Goal: Communication & Community: Share content

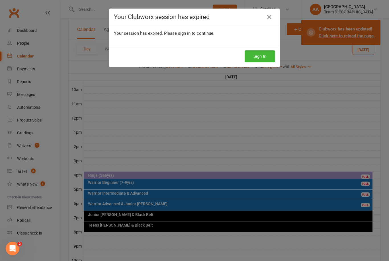
click at [257, 56] on button "Sign In" at bounding box center [259, 56] width 30 height 12
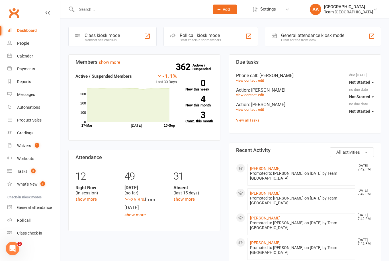
click at [29, 55] on div "Calendar" at bounding box center [25, 56] width 16 height 5
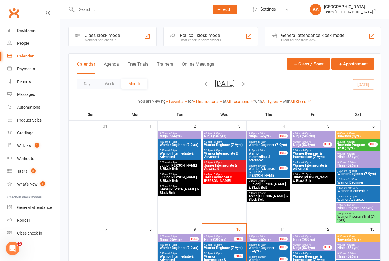
click at [93, 83] on button "Day" at bounding box center [87, 84] width 21 height 10
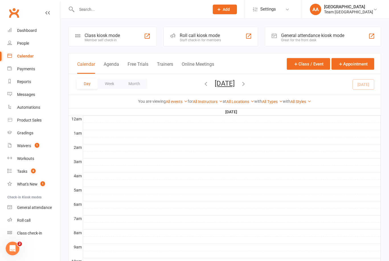
click at [234, 82] on button "Wednesday, Sep 10, 2025" at bounding box center [225, 83] width 20 height 8
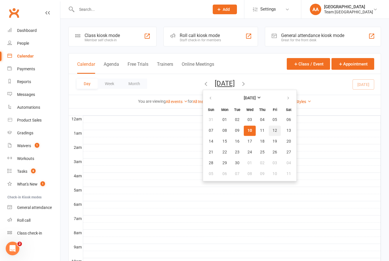
click at [269, 131] on button "12" at bounding box center [275, 130] width 12 height 10
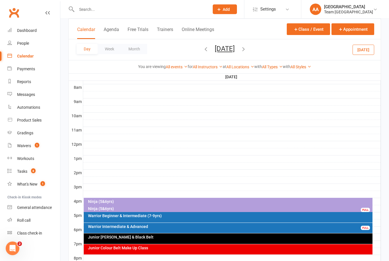
scroll to position [145, 0]
click at [200, 199] on div "Ninja (5&6yrs)" at bounding box center [228, 202] width 289 height 8
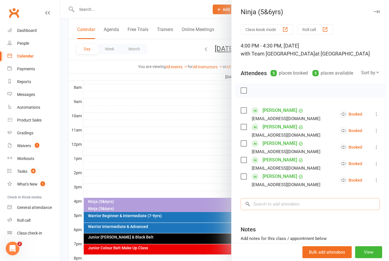
click at [283, 206] on input "search" at bounding box center [309, 204] width 139 height 12
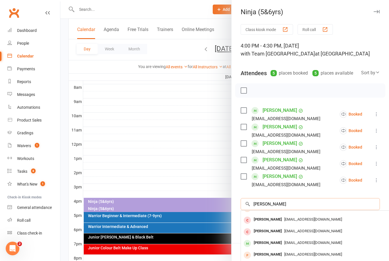
scroll to position [31, 0]
type input "Nathan"
click at [275, 239] on div "Nathan Whiteside" at bounding box center [267, 243] width 33 height 8
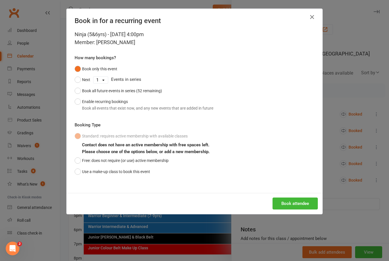
click at [71, 173] on div "Ninja (5&6yrs) - Sep 12, 2025 4:00pm Member: Nathan Whiteside How many bookings…" at bounding box center [195, 111] width 256 height 162
click at [80, 168] on button "Use a make-up class to book this event" at bounding box center [112, 171] width 75 height 11
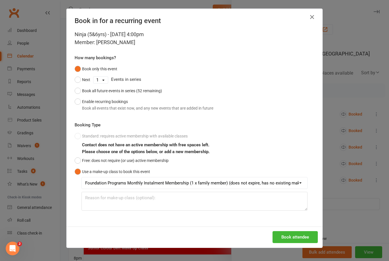
click at [300, 235] on button "Book attendee" at bounding box center [294, 237] width 45 height 12
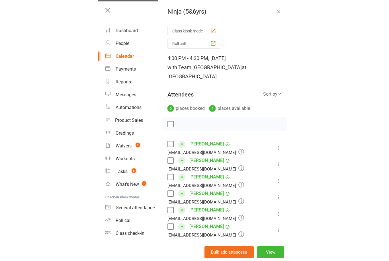
scroll to position [155, 0]
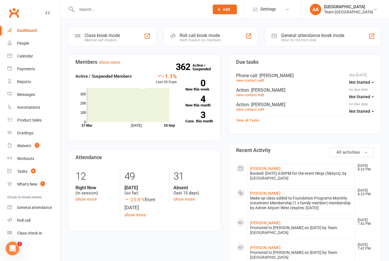
click at [29, 57] on div "Calendar" at bounding box center [25, 56] width 16 height 5
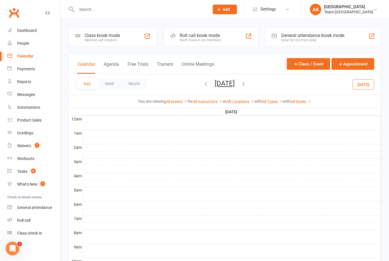
click at [230, 85] on button "Friday, Sep 12, 2025" at bounding box center [225, 83] width 20 height 8
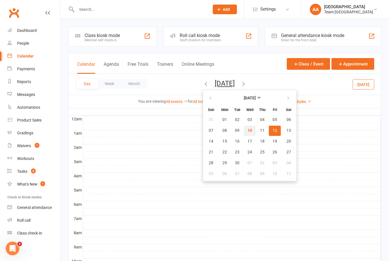
click at [244, 134] on button "10" at bounding box center [250, 130] width 12 height 10
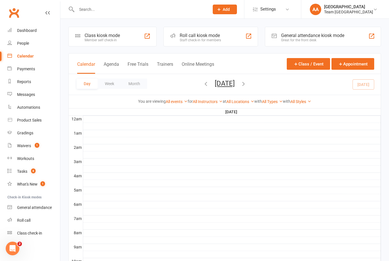
click at [234, 84] on button "Wednesday, Sep 10, 2025" at bounding box center [225, 83] width 20 height 8
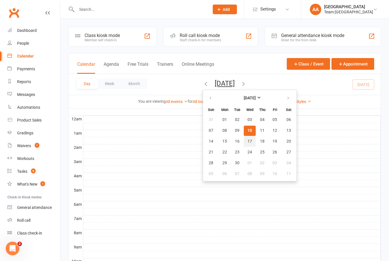
click at [247, 143] on span "17" at bounding box center [249, 141] width 5 height 5
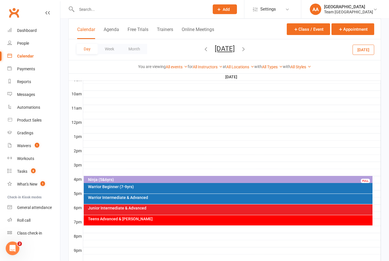
scroll to position [199, 0]
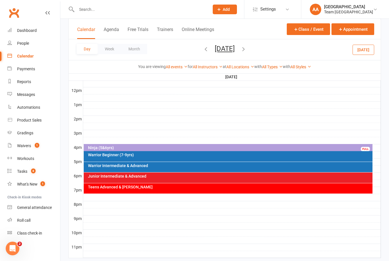
click at [226, 191] on div "Teens Advanced & [PERSON_NAME]" at bounding box center [228, 188] width 289 height 10
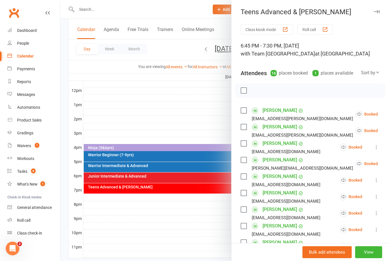
click at [371, 258] on button "View" at bounding box center [368, 252] width 27 height 12
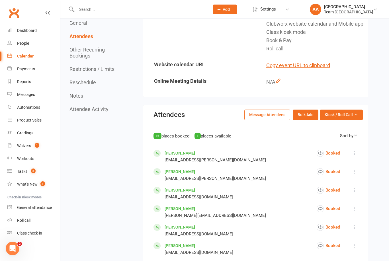
scroll to position [193, 0]
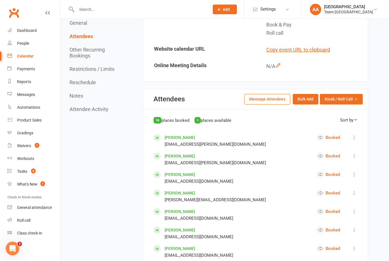
click at [352, 102] on span "Kiosk / Roll Call" at bounding box center [338, 99] width 28 height 6
click at [332, 127] on link "Enter Roll Call" at bounding box center [334, 123] width 56 height 11
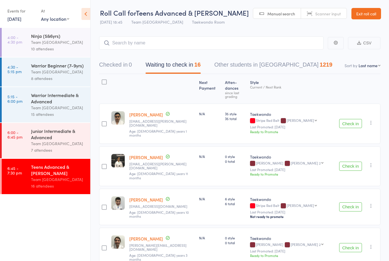
click at [373, 68] on select "First name Last name Birthday today? Behind on payments? Check in time Next pay…" at bounding box center [369, 66] width 22 height 6
select select "10"
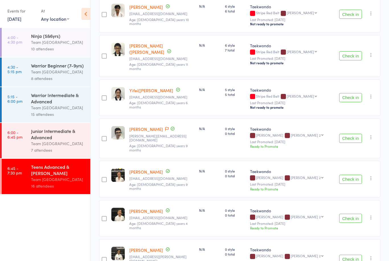
scroll to position [270, 0]
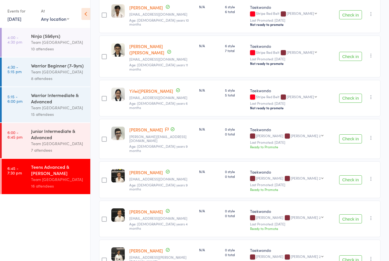
click at [146, 127] on link "Ben Williamson" at bounding box center [146, 130] width 34 height 6
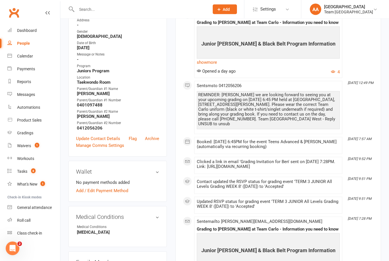
scroll to position [149, 0]
click at [110, 135] on link "Update Contact Details" at bounding box center [98, 138] width 44 height 7
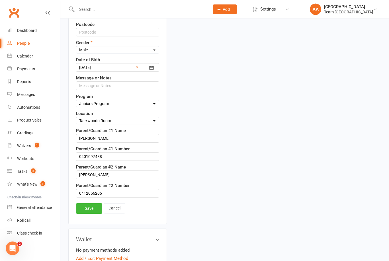
click at [148, 106] on select "Select Taekinda Program Ninjas Program Warriors Program Juniors Program Adults …" at bounding box center [117, 104] width 83 height 6
select select "Black Belt Program"
click at [91, 206] on link "Save" at bounding box center [89, 208] width 26 height 10
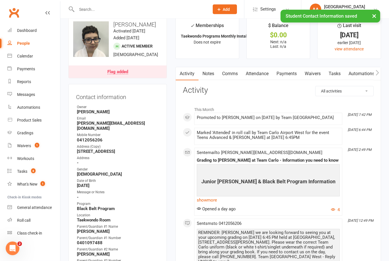
scroll to position [0, 0]
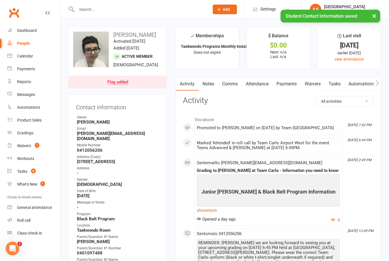
click at [30, 132] on div "Gradings" at bounding box center [25, 133] width 16 height 5
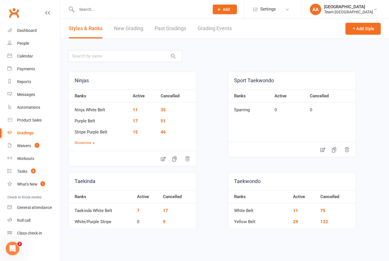
click at [211, 29] on link "Grading Events" at bounding box center [214, 29] width 34 height 20
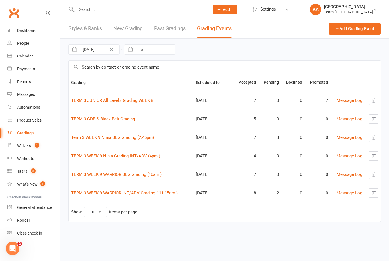
click at [112, 102] on link "TERM 3 JUNIOR All Levels Grading WEEK 8" at bounding box center [112, 100] width 82 height 5
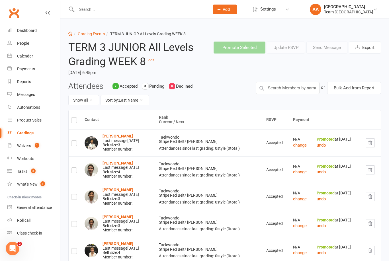
click at [115, 134] on strong "Shima Bahl" at bounding box center [117, 136] width 31 height 5
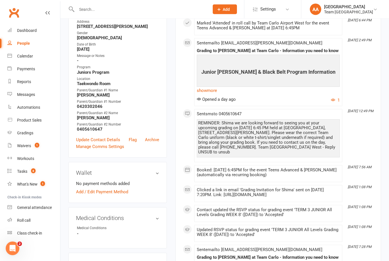
scroll to position [138, 0]
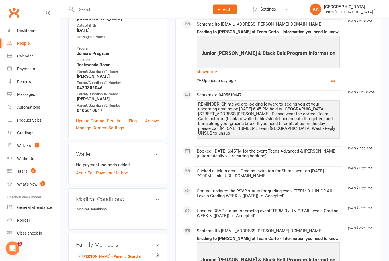
click at [100, 118] on link "Update Contact Details" at bounding box center [98, 121] width 44 height 7
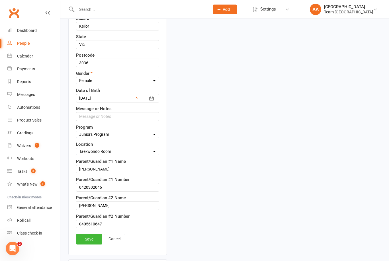
scroll to position [230, 0]
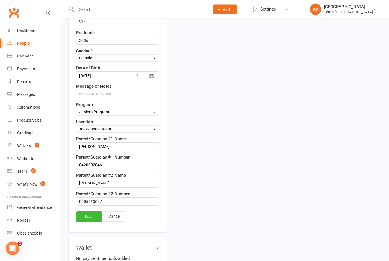
click at [126, 109] on select "Select Taekinda Program Ninjas Program Warriors Program Juniors Program Adults …" at bounding box center [117, 112] width 83 height 6
select select "Black Belt Program"
click at [91, 213] on link "Save" at bounding box center [89, 216] width 26 height 10
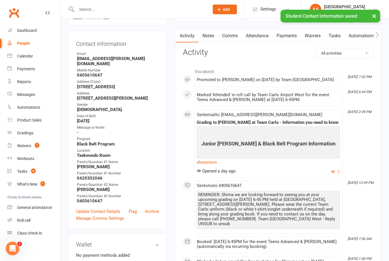
scroll to position [0, 0]
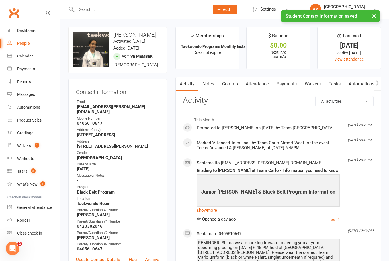
click at [28, 134] on div "Gradings" at bounding box center [25, 133] width 16 height 5
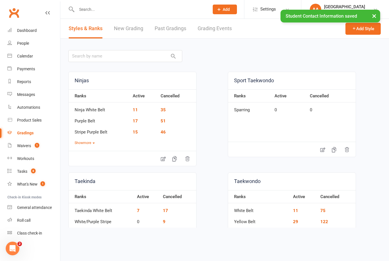
click at [217, 30] on link "Grading Events" at bounding box center [214, 29] width 34 height 20
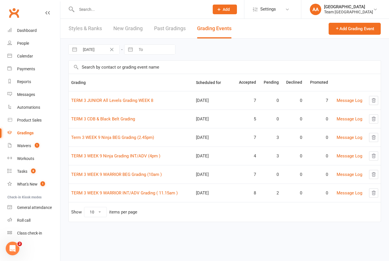
click at [116, 103] on link "TERM 3 JUNIOR All Levels Grading WEEK 8" at bounding box center [112, 100] width 82 height 5
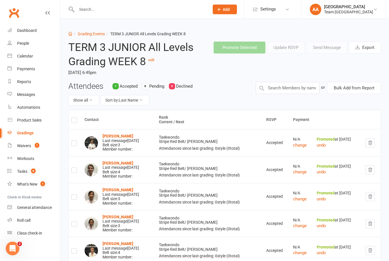
click at [112, 161] on strong "Ellie Hickson" at bounding box center [117, 163] width 31 height 5
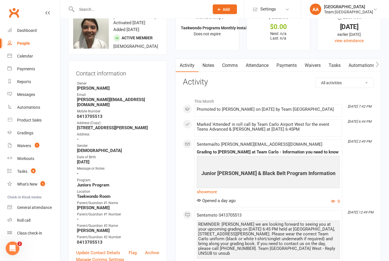
scroll to position [70, 0]
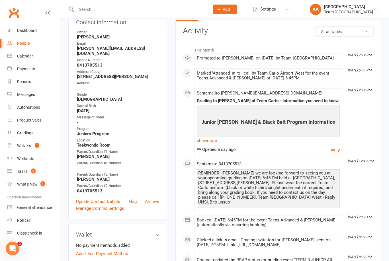
click at [95, 198] on link "Update Contact Details" at bounding box center [98, 201] width 44 height 7
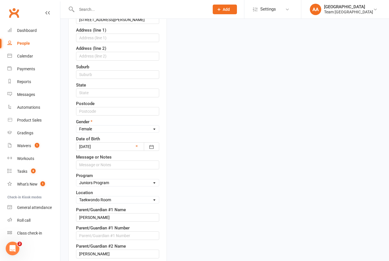
scroll to position [199, 0]
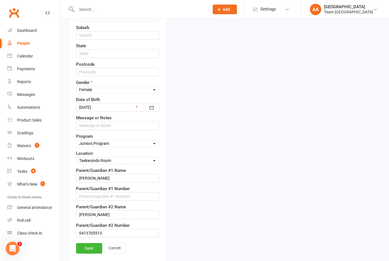
click at [122, 144] on select "Select Taekinda Program Ninjas Program Warriors Program Juniors Program Adults …" at bounding box center [117, 143] width 83 height 6
select select "Black Belt Program"
click at [85, 237] on input "0413705513" at bounding box center [117, 233] width 83 height 9
click at [89, 248] on link "Save" at bounding box center [89, 248] width 26 height 10
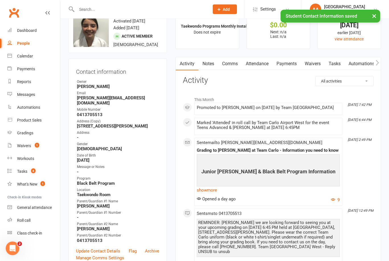
scroll to position [0, 0]
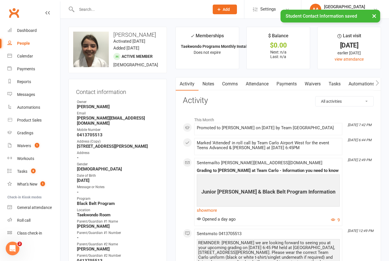
click at [33, 132] on link "Gradings" at bounding box center [33, 133] width 53 height 13
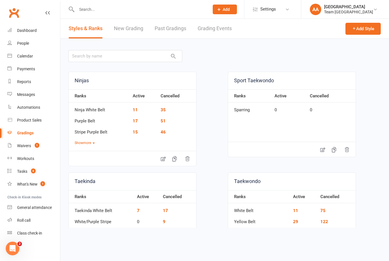
click at [213, 23] on link "Grading Events" at bounding box center [214, 29] width 34 height 20
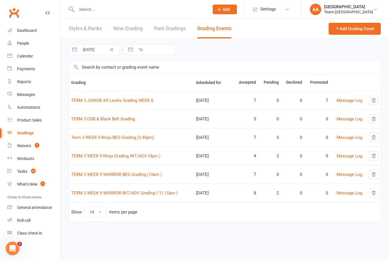
click at [113, 100] on link "TERM 3 JUNIOR All Levels Grading WEEK 8" at bounding box center [112, 100] width 82 height 5
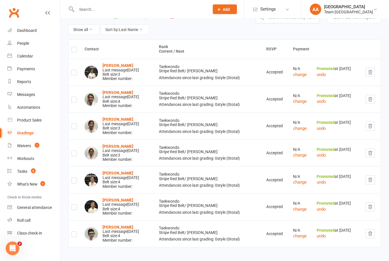
scroll to position [71, 0]
click at [112, 117] on strong "Joellyn Li" at bounding box center [117, 119] width 31 height 5
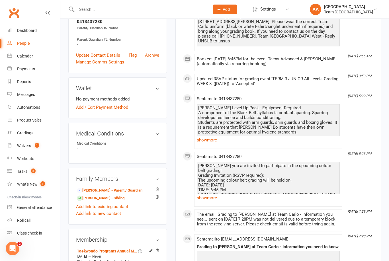
scroll to position [203, 0]
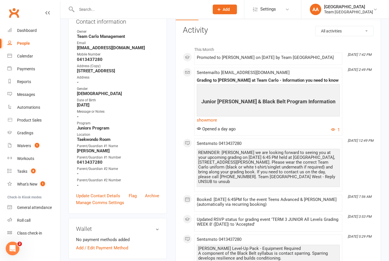
click at [96, 192] on link "Update Contact Details" at bounding box center [98, 195] width 44 height 7
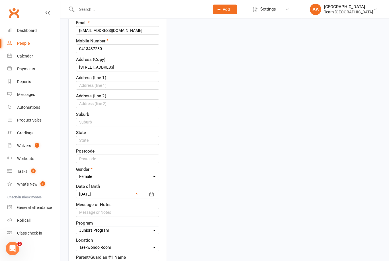
scroll to position [183, 0]
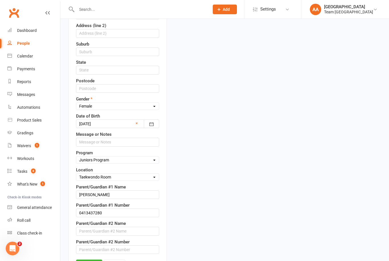
click at [146, 160] on select "Select Taekinda Program Ninjas Program Warriors Program Juniors Program Adults …" at bounding box center [117, 160] width 83 height 6
select select "Black Belt Program"
click at [92, 261] on link "Save" at bounding box center [89, 265] width 26 height 10
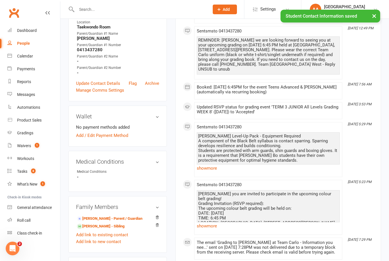
click at [100, 225] on link "Alicia Li - Sibling" at bounding box center [101, 226] width 48 height 6
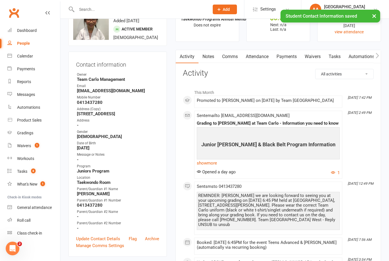
scroll to position [115, 0]
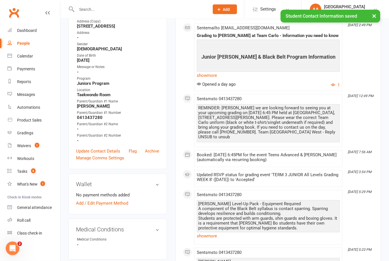
click at [104, 151] on link "Update Contact Details" at bounding box center [98, 151] width 44 height 7
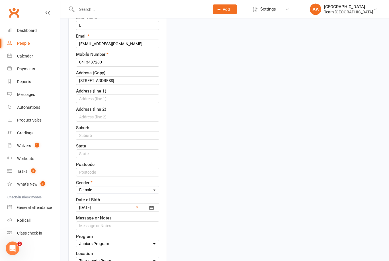
scroll to position [137, 0]
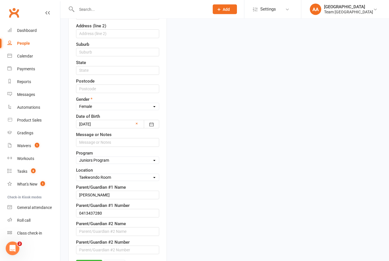
click at [154, 161] on select "Select Taekinda Program Ninjas Program Warriors Program Juniors Program Adults …" at bounding box center [117, 160] width 83 height 6
select select "Black Belt Program"
click at [89, 261] on link "Save" at bounding box center [89, 265] width 26 height 10
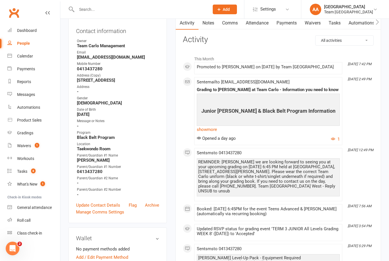
scroll to position [0, 0]
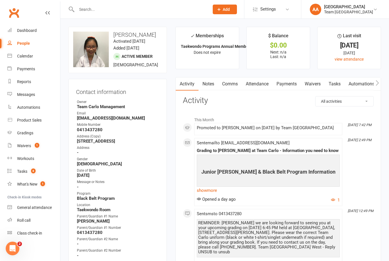
click at [33, 59] on link "Calendar" at bounding box center [33, 56] width 53 height 13
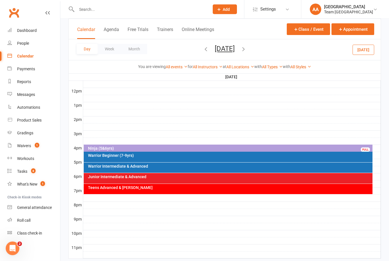
click at [169, 190] on div "Teens Advanced & [PERSON_NAME]" at bounding box center [228, 189] width 289 height 10
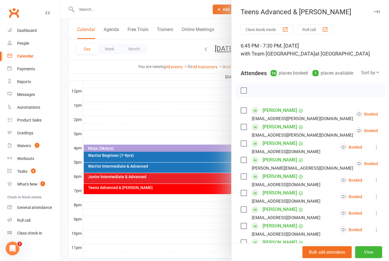
click at [201, 129] on div at bounding box center [224, 130] width 328 height 261
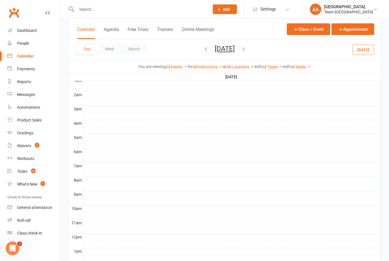
scroll to position [53, 0]
click at [23, 133] on div "Gradings" at bounding box center [25, 133] width 16 height 5
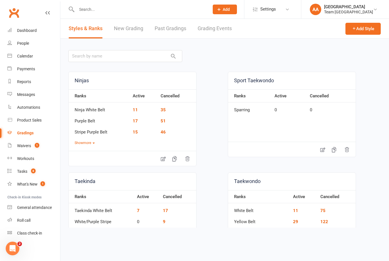
click at [220, 27] on link "Grading Events" at bounding box center [214, 29] width 34 height 20
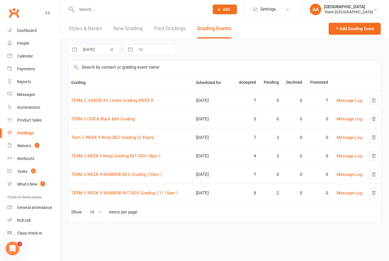
click at [111, 102] on link "TERM 3 JUNIOR All Levels Grading WEEK 8" at bounding box center [112, 100] width 82 height 5
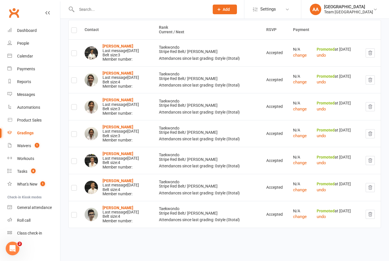
scroll to position [92, 0]
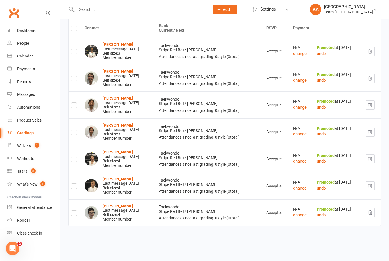
click at [114, 177] on strong "Zak Risoli" at bounding box center [117, 179] width 31 height 5
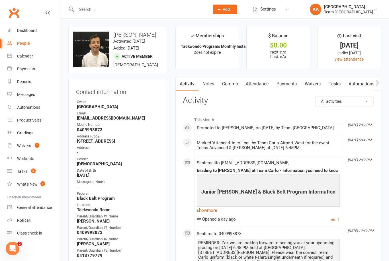
click at [28, 131] on div "Gradings" at bounding box center [25, 133] width 16 height 5
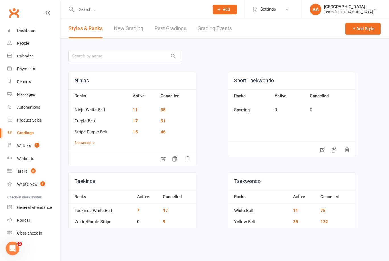
click at [26, 132] on div "Gradings" at bounding box center [25, 133] width 17 height 5
click at [221, 29] on link "Grading Events" at bounding box center [214, 29] width 34 height 20
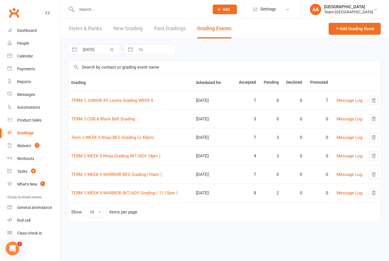
click at [108, 98] on link "TERM 3 JUNIOR All Levels Grading WEEK 8" at bounding box center [112, 100] width 82 height 5
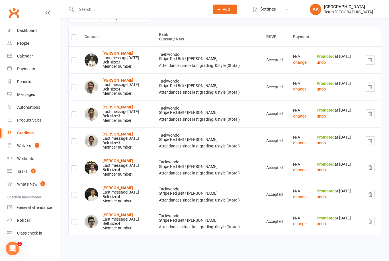
scroll to position [92, 0]
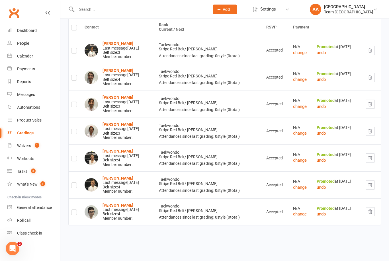
click at [112, 176] on strong "Zak Risoli" at bounding box center [117, 178] width 31 height 5
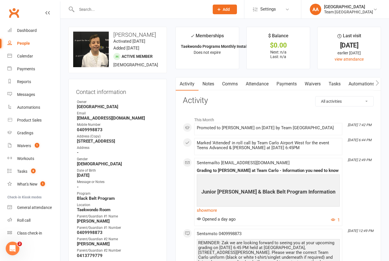
click at [28, 58] on div "Calendar" at bounding box center [25, 56] width 16 height 5
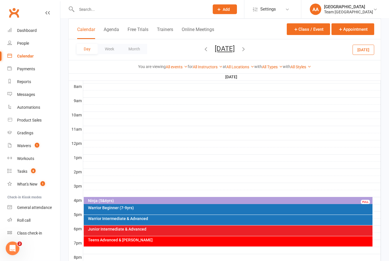
scroll to position [147, 0]
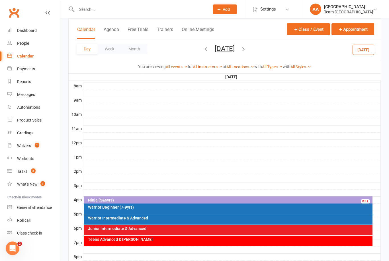
click at [29, 133] on div "Gradings" at bounding box center [25, 133] width 16 height 5
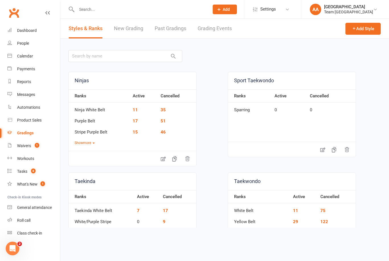
click at [219, 30] on link "Grading Events" at bounding box center [214, 29] width 34 height 20
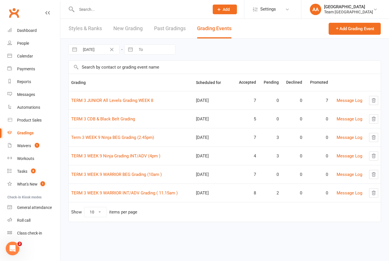
click at [132, 194] on link "TERM 3 WEEK 9 WARRIOR INT/ADV Grading ( 11.15am )" at bounding box center [124, 192] width 106 height 5
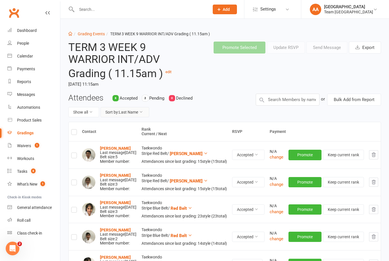
click at [143, 112] on icon at bounding box center [141, 112] width 4 height 4
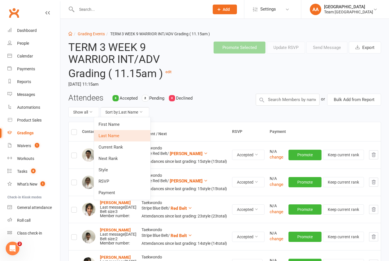
click at [123, 180] on link "RSVP" at bounding box center [122, 181] width 56 height 11
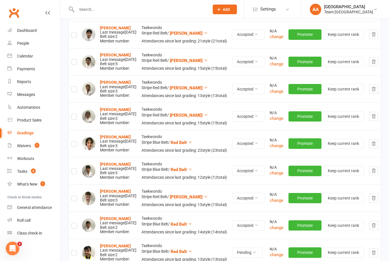
scroll to position [232, 0]
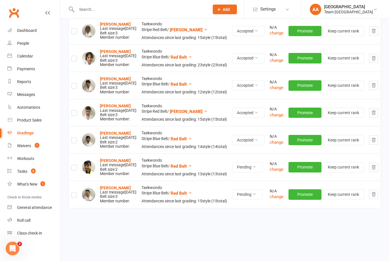
click at [77, 165] on input "checkbox" at bounding box center [74, 165] width 6 height 0
checkbox input "true"
click at [74, 196] on label at bounding box center [74, 196] width 6 height 0
click at [74, 192] on input "checkbox" at bounding box center [74, 192] width 6 height 0
checkbox input "true"
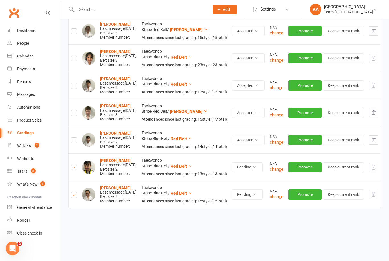
checkbox input "true"
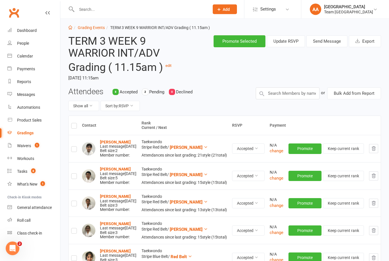
scroll to position [0, 0]
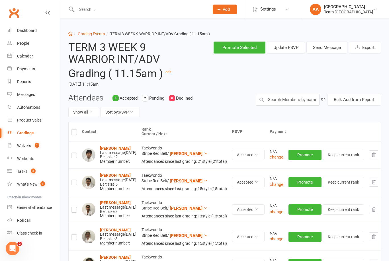
click at [329, 48] on button "Send Message" at bounding box center [326, 48] width 41 height 12
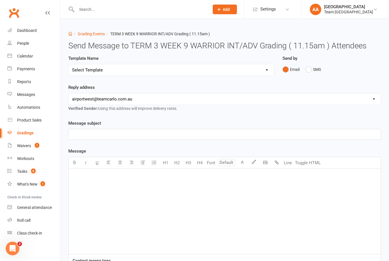
click at [264, 73] on select "Select Template [SMS] Black Belt Payment Advice (Black Belt & Kukkiwon) [SMS] B…" at bounding box center [171, 69] width 205 height 11
select select "22"
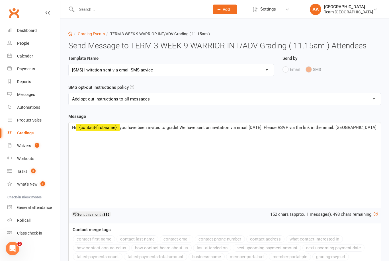
click at [285, 126] on span "you have been invited to grade! We have sent an invitation via email today. Ple…" at bounding box center [248, 127] width 257 height 5
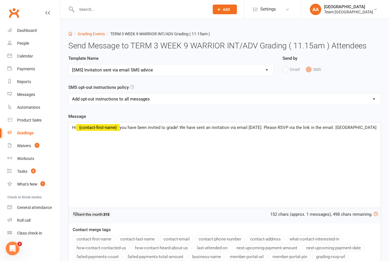
click at [332, 127] on span "you have been invited to grade! We have sent an invitation via email today. Ple…" at bounding box center [248, 127] width 257 height 5
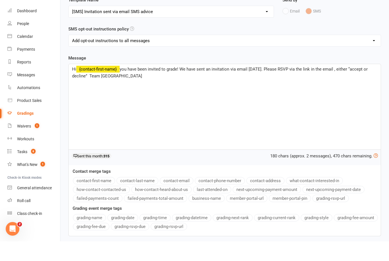
scroll to position [82, 0]
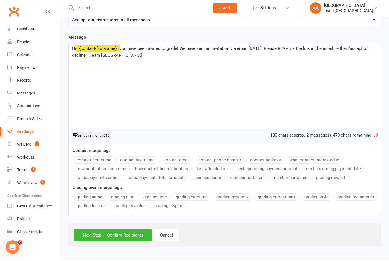
click at [107, 230] on button "Next Step — Confirm Recipients" at bounding box center [113, 236] width 78 height 12
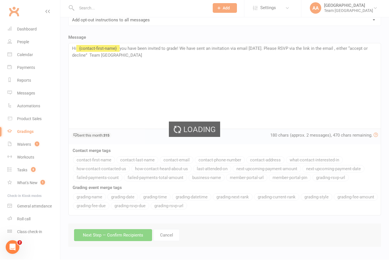
scroll to position [0, 0]
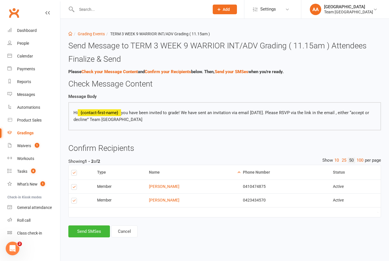
click at [92, 227] on button "Send SMSes" at bounding box center [89, 231] width 42 height 12
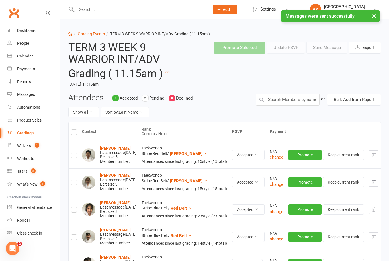
click at [31, 59] on link "Calendar" at bounding box center [33, 56] width 53 height 13
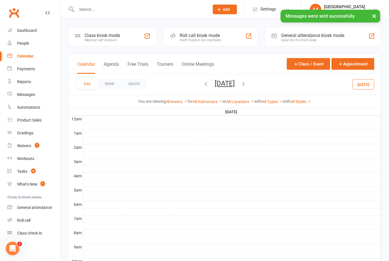
click at [225, 84] on button "[DATE]" at bounding box center [225, 83] width 20 height 8
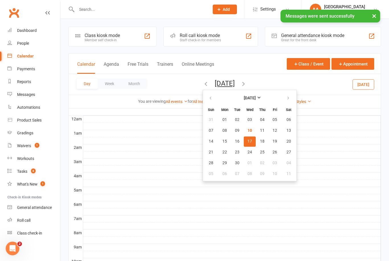
click at [28, 132] on div "Gradings" at bounding box center [25, 133] width 16 height 5
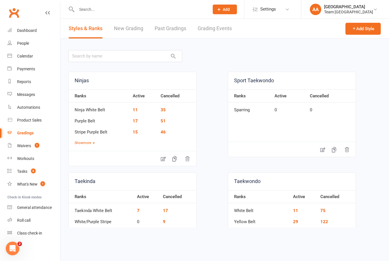
click at [213, 27] on link "Grading Events" at bounding box center [214, 29] width 34 height 20
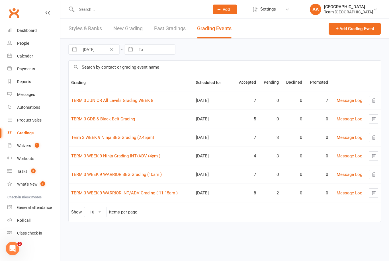
click at [117, 135] on link "Term 3 WEEK 9 Ninja BEG Grading (2.45pm)" at bounding box center [112, 137] width 83 height 5
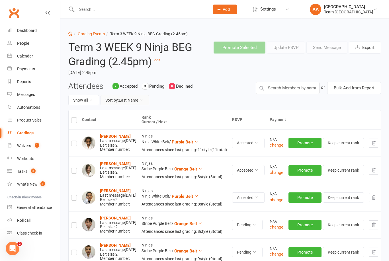
click at [141, 100] on icon at bounding box center [141, 100] width 4 height 4
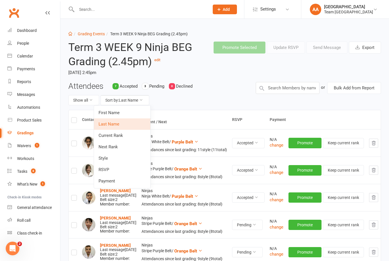
click at [121, 112] on link "First Name" at bounding box center [122, 112] width 56 height 11
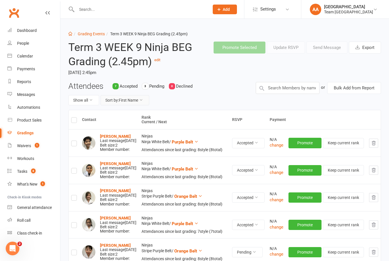
click at [132, 100] on button "Sort by: First Name" at bounding box center [124, 100] width 49 height 10
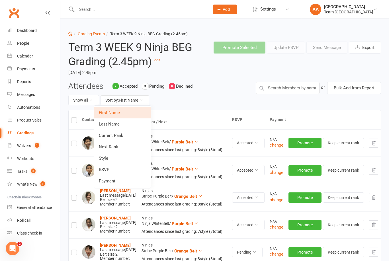
click at [122, 164] on link "RSVP" at bounding box center [122, 169] width 56 height 11
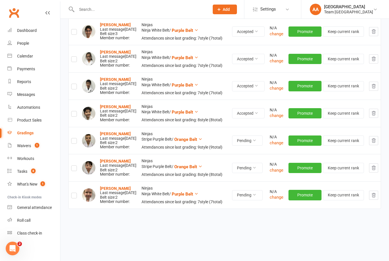
scroll to position [220, 0]
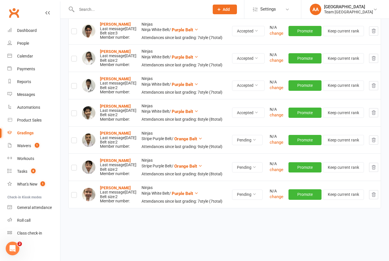
click at [73, 141] on label at bounding box center [74, 141] width 6 height 0
click at [73, 138] on input "checkbox" at bounding box center [74, 138] width 6 height 0
checkbox input "true"
click at [73, 168] on label at bounding box center [74, 168] width 6 height 0
click at [73, 165] on input "checkbox" at bounding box center [74, 165] width 6 height 0
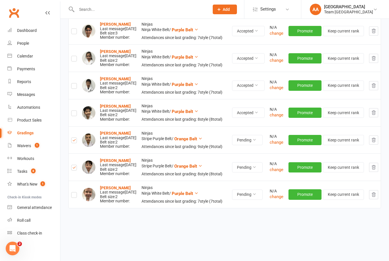
checkbox input "true"
click at [75, 196] on label at bounding box center [74, 196] width 6 height 0
click at [75, 192] on input "checkbox" at bounding box center [74, 192] width 6 height 0
checkbox input "true"
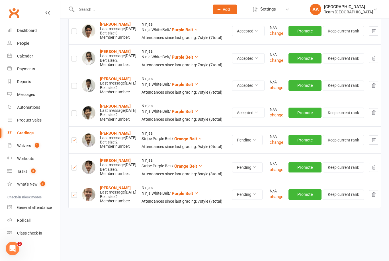
checkbox input "true"
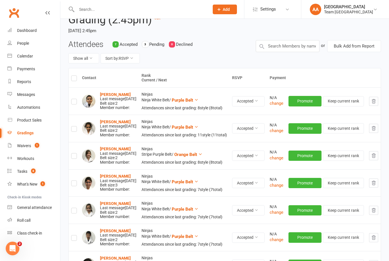
scroll to position [178, 0]
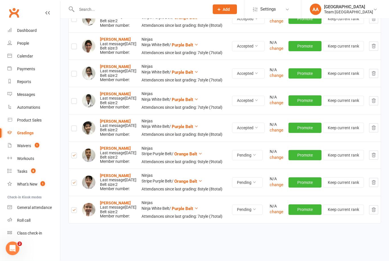
click at [117, 151] on strong "Lucas Follacchio" at bounding box center [115, 148] width 31 height 5
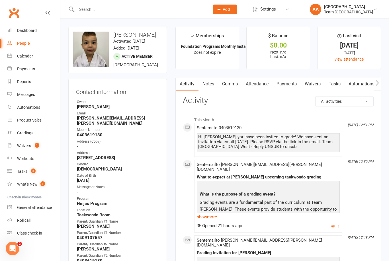
click at [28, 130] on link "Gradings" at bounding box center [33, 133] width 53 height 13
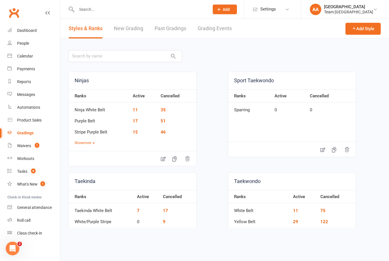
click at [212, 29] on link "Grading Events" at bounding box center [214, 29] width 34 height 20
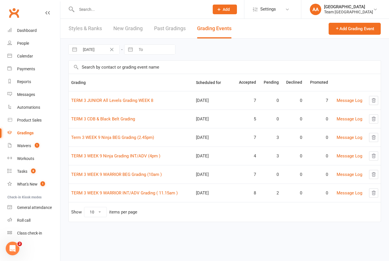
click at [106, 135] on link "Term 3 WEEK 9 Ninja BEG Grading (2.45pm)" at bounding box center [112, 137] width 83 height 5
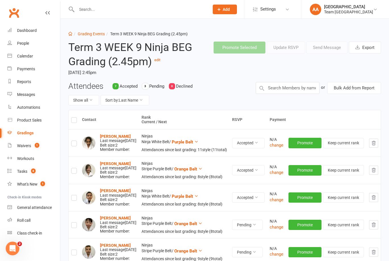
click at [133, 102] on button "Sort by: Last Name" at bounding box center [124, 100] width 49 height 10
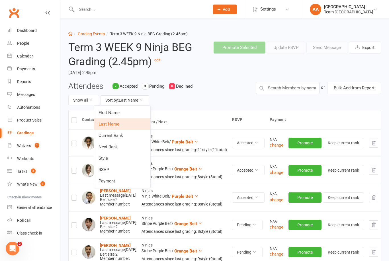
click at [116, 147] on link "Next Rank" at bounding box center [122, 146] width 56 height 11
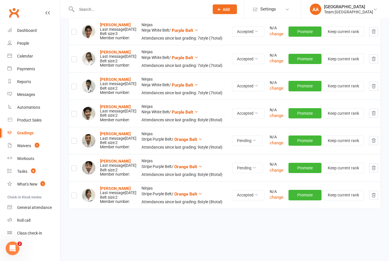
scroll to position [220, 0]
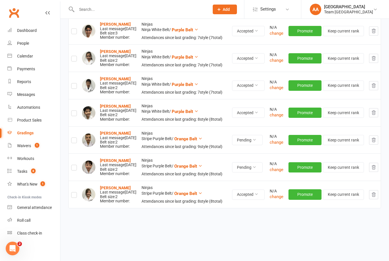
click at [72, 141] on label at bounding box center [74, 141] width 6 height 0
click at [72, 138] on input "checkbox" at bounding box center [74, 138] width 6 height 0
checkbox input "true"
click at [71, 177] on td at bounding box center [74, 166] width 11 height 27
click at [73, 168] on label at bounding box center [74, 168] width 6 height 0
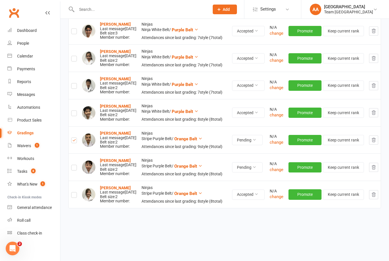
click at [73, 165] on input "checkbox" at bounding box center [74, 165] width 6 height 0
checkbox input "true"
click at [75, 196] on label at bounding box center [74, 196] width 6 height 0
click at [75, 192] on input "checkbox" at bounding box center [74, 192] width 6 height 0
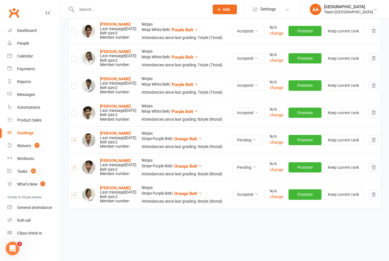
checkbox input "true"
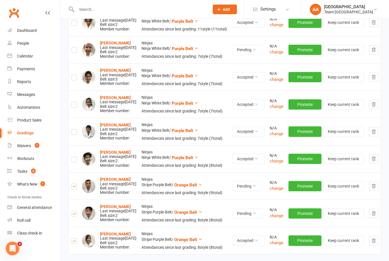
scroll to position [0, 0]
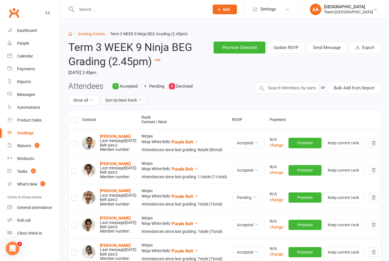
click at [134, 99] on button "Sort by: Next Rank" at bounding box center [124, 100] width 48 height 10
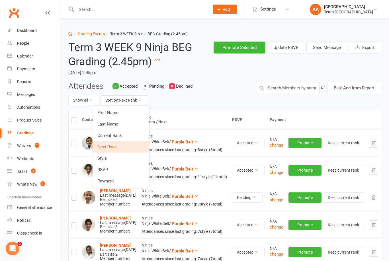
click at [110, 168] on link "RSVP" at bounding box center [121, 169] width 56 height 11
checkbox input "true"
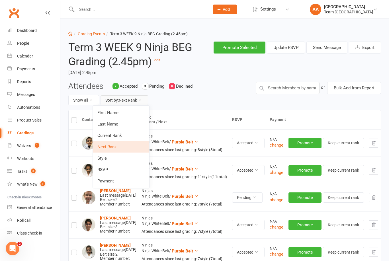
checkbox input "true"
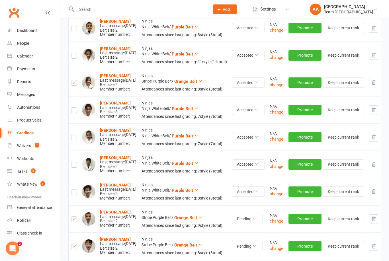
scroll to position [106, 0]
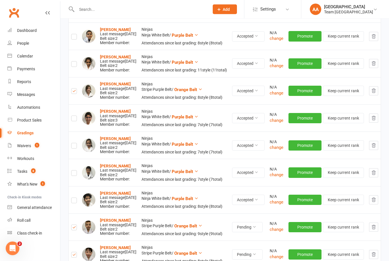
click at [74, 92] on label at bounding box center [74, 92] width 6 height 0
click at [74, 89] on input "checkbox" at bounding box center [74, 89] width 6 height 0
checkbox input "false"
checkbox input "true"
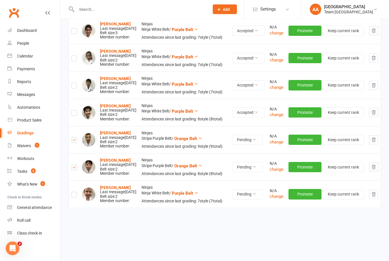
scroll to position [220, 0]
click at [74, 196] on label at bounding box center [74, 196] width 6 height 0
click at [74, 192] on input "checkbox" at bounding box center [74, 192] width 6 height 0
checkbox input "true"
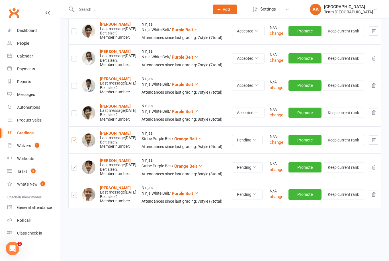
checkbox input "true"
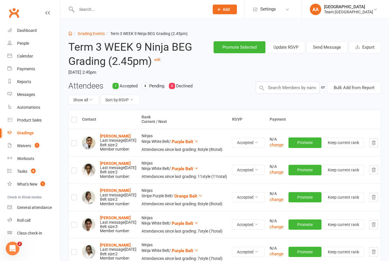
scroll to position [0, 0]
click at [327, 46] on button "Send Message" at bounding box center [326, 48] width 41 height 12
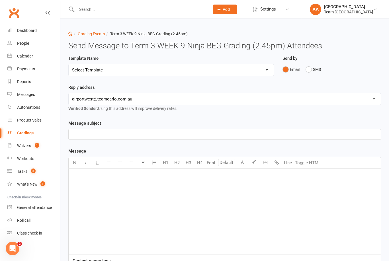
click at [263, 71] on select "Select Template [SMS] Black Belt Payment Advice (Black Belt & Kukkiwon) [SMS] B…" at bounding box center [171, 69] width 205 height 11
select select "22"
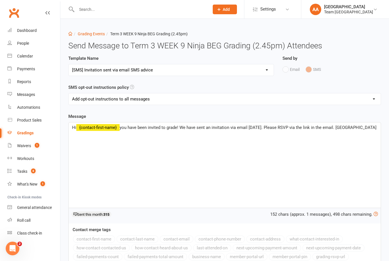
click at [329, 125] on span "you have been invited to grade! We have sent an invitation via email today. Ple…" at bounding box center [248, 127] width 257 height 5
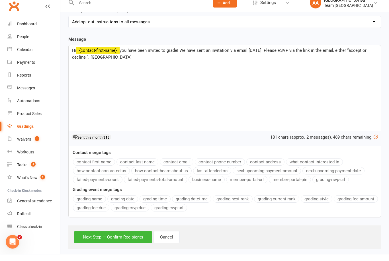
scroll to position [82, 0]
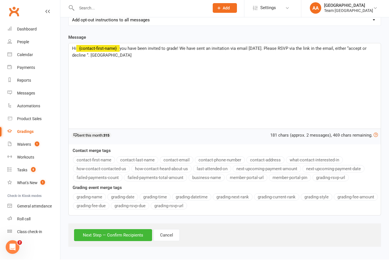
click at [109, 231] on button "Next Step — Confirm Recipients" at bounding box center [113, 236] width 78 height 12
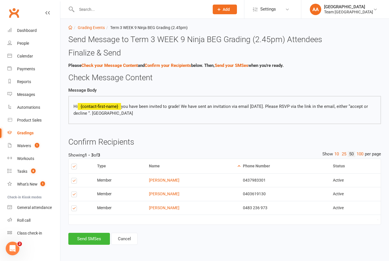
scroll to position [10, 0]
click at [91, 236] on button "Send SMSes" at bounding box center [89, 239] width 42 height 12
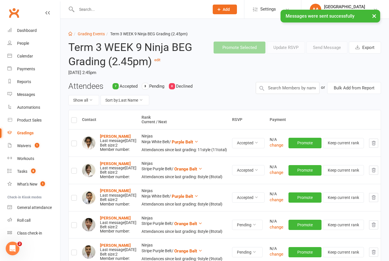
click at [96, 33] on link "Grading Events" at bounding box center [91, 34] width 27 height 5
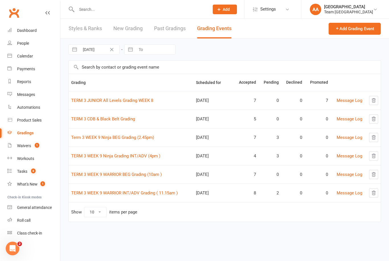
click at [123, 155] on link "TERM 3 WEEK 9 Ninja Grading INT/ADV (4pm )" at bounding box center [115, 155] width 89 height 5
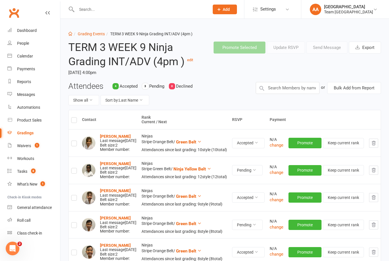
click at [92, 32] on link "Grading Events" at bounding box center [91, 34] width 27 height 5
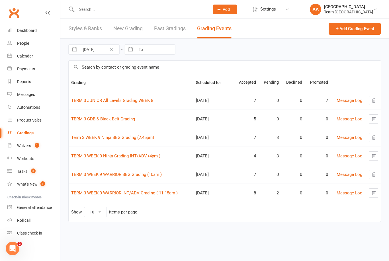
click at [108, 140] on link "Term 3 WEEK 9 Ninja BEG Grading (2.45pm)" at bounding box center [112, 137] width 83 height 5
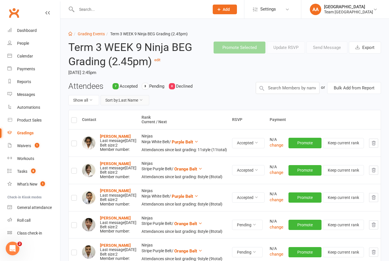
click at [135, 97] on button "Sort by: Last Name" at bounding box center [124, 100] width 49 height 10
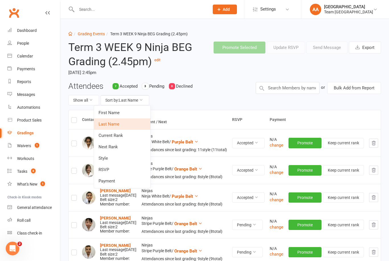
click at [115, 168] on link "RSVP" at bounding box center [122, 169] width 56 height 11
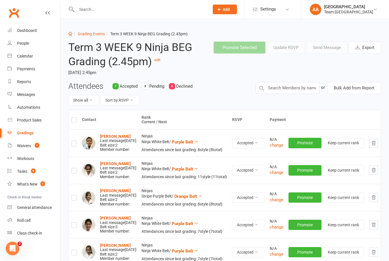
click at [90, 34] on link "Grading Events" at bounding box center [91, 34] width 27 height 5
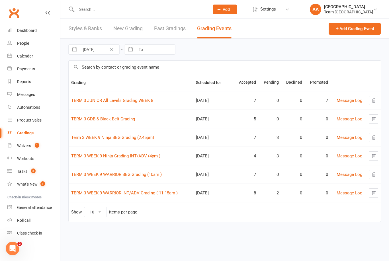
click at [114, 158] on link "TERM 3 WEEK 9 Ninja Grading INT/ADV (4pm )" at bounding box center [115, 155] width 89 height 5
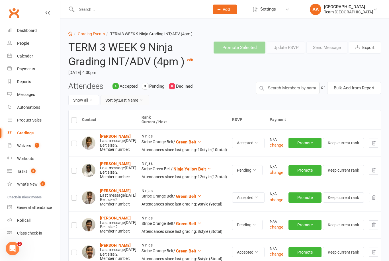
click at [139, 105] on button "Sort by: Last Name" at bounding box center [124, 100] width 49 height 10
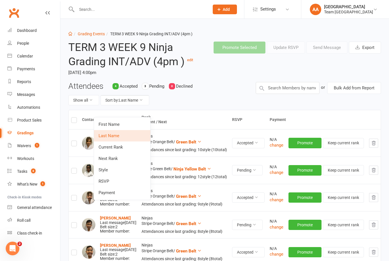
click at [114, 179] on link "RSVP" at bounding box center [122, 181] width 56 height 11
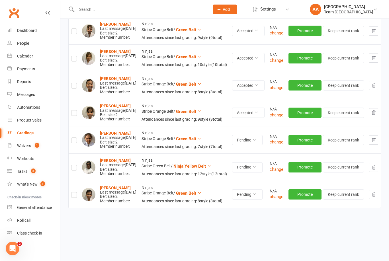
scroll to position [138, 0]
click at [262, 199] on button "Pending" at bounding box center [247, 194] width 30 height 10
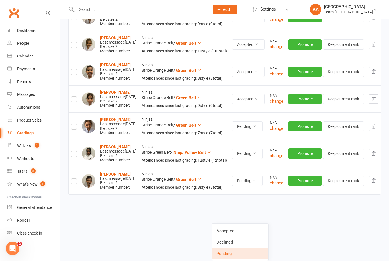
click at [230, 225] on link "Accepted" at bounding box center [240, 230] width 56 height 11
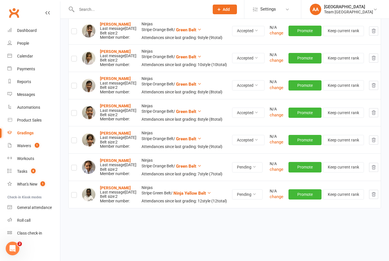
click at [73, 168] on label at bounding box center [74, 168] width 6 height 0
click at [73, 165] on input "checkbox" at bounding box center [74, 165] width 6 height 0
checkbox input "true"
click at [73, 196] on label at bounding box center [74, 196] width 6 height 0
click at [73, 192] on input "checkbox" at bounding box center [74, 192] width 6 height 0
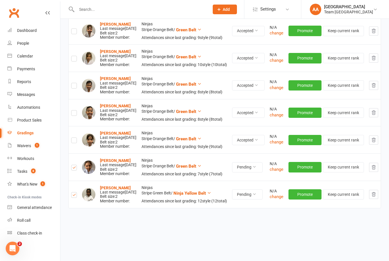
checkbox input "true"
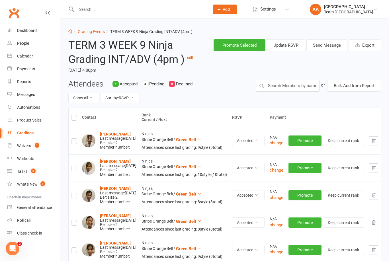
scroll to position [0, 0]
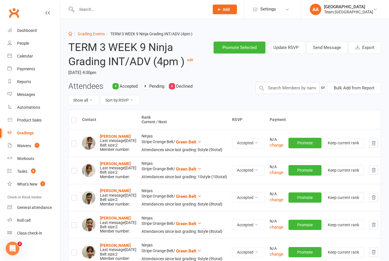
click at [330, 46] on button "Send Message" at bounding box center [326, 48] width 41 height 12
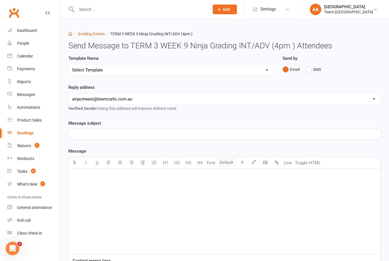
click at [308, 69] on button "SMS" at bounding box center [312, 69] width 15 height 11
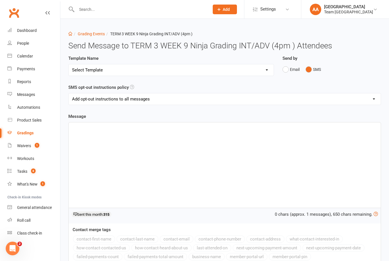
click at [271, 73] on select "Select Template [SMS] Black Belt Payment Advice (Black Belt & Kukkiwon) [SMS] B…" at bounding box center [171, 69] width 205 height 11
click at [268, 68] on select "Select Template [SMS] Black Belt Payment Advice (Black Belt & Kukkiwon) [SMS] B…" at bounding box center [171, 69] width 205 height 11
select select "22"
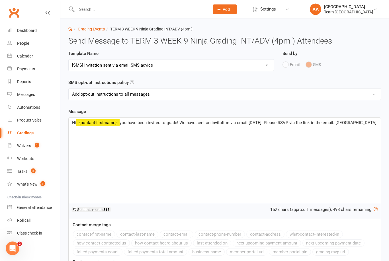
scroll to position [5, 0]
click at [330, 122] on span "you have been invited to grade! We have sent an invitation via email today. Ple…" at bounding box center [248, 122] width 257 height 5
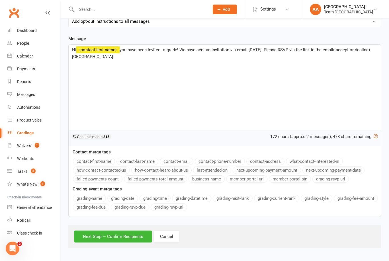
scroll to position [82, 0]
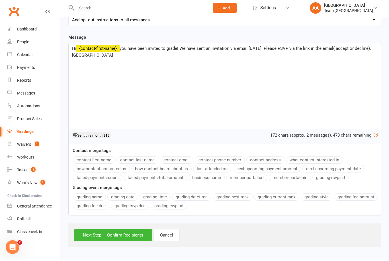
click at [107, 231] on button "Next Step — Confirm Recipients" at bounding box center [113, 236] width 78 height 12
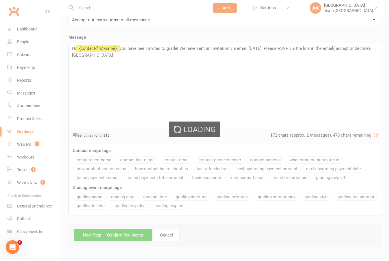
scroll to position [0, 0]
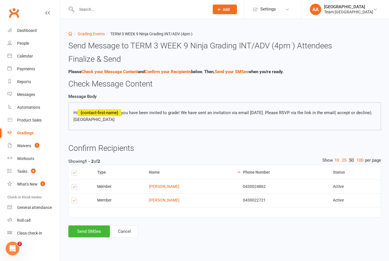
click at [93, 231] on button "Send SMSes" at bounding box center [89, 231] width 42 height 12
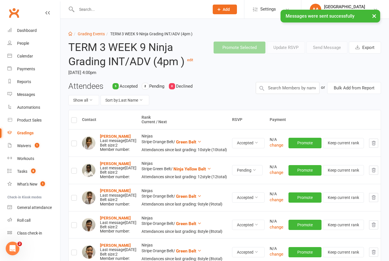
click at [30, 55] on div "Calendar" at bounding box center [25, 56] width 16 height 5
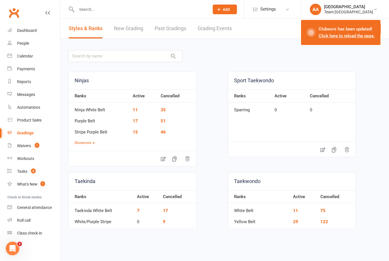
click at [218, 26] on link "Grading Events" at bounding box center [214, 29] width 34 height 20
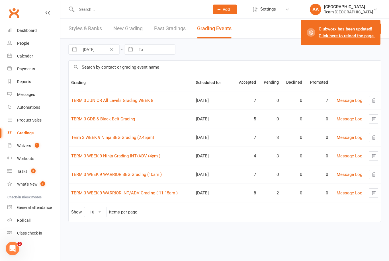
click at [123, 99] on link "TERM 3 JUNIOR All Levels Grading WEEK 8" at bounding box center [112, 100] width 82 height 5
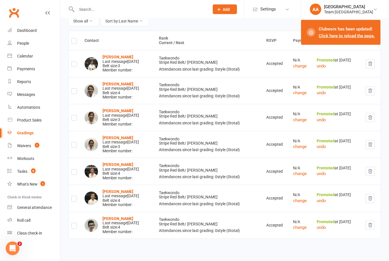
scroll to position [79, 0]
click at [112, 162] on strong "Mia Risoli" at bounding box center [117, 164] width 31 height 5
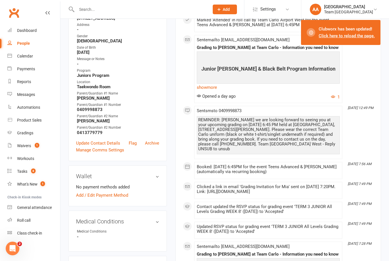
scroll to position [106, 0]
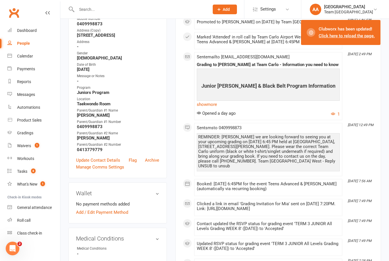
click at [98, 158] on link "Update Contact Details" at bounding box center [98, 160] width 44 height 7
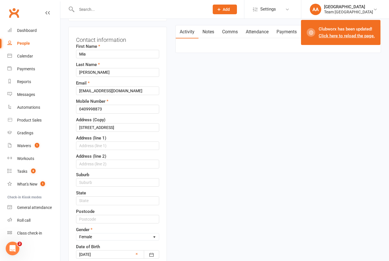
scroll to position [209, 0]
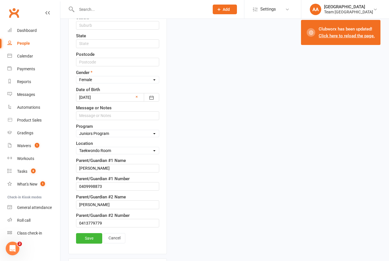
click at [123, 133] on select "Select Taekinda Program Ninjas Program Warriors Program Juniors Program Adults …" at bounding box center [117, 133] width 83 height 6
select select "Black Belt Program"
click at [90, 240] on link "Save" at bounding box center [89, 238] width 26 height 10
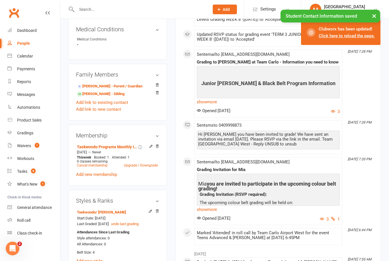
scroll to position [315, 2]
click at [95, 92] on link "Zak Risoli - Sibling" at bounding box center [101, 94] width 48 height 6
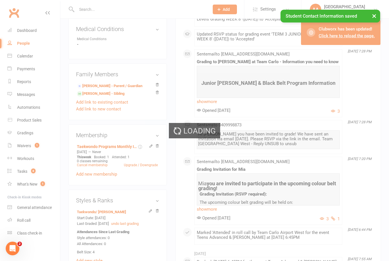
scroll to position [315, 0]
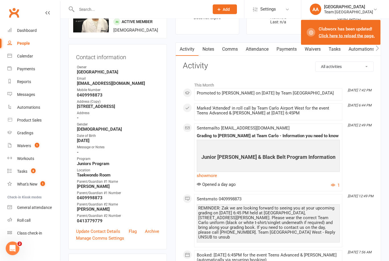
scroll to position [101, 0]
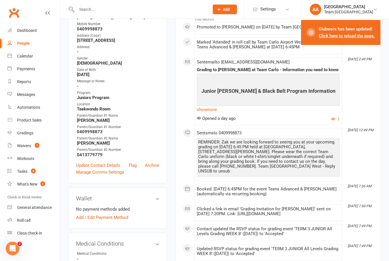
click at [102, 162] on link "Update Contact Details" at bounding box center [98, 165] width 44 height 7
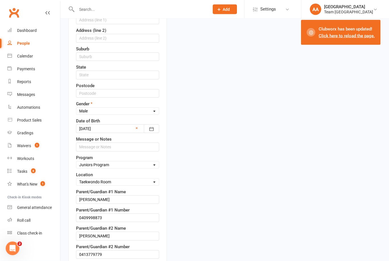
scroll to position [227, 0]
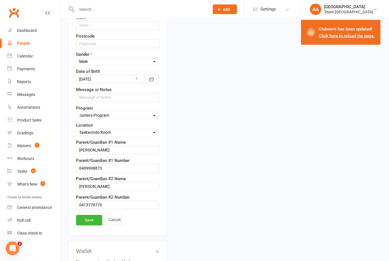
click at [118, 133] on select "Select Location Taekwondo Room" at bounding box center [117, 132] width 83 height 6
click at [131, 113] on select "Select Taekinda Program Ninjas Program Warriors Program Juniors Program Adults …" at bounding box center [117, 115] width 83 height 6
select select "Black Belt Program"
click at [90, 220] on link "Save" at bounding box center [89, 220] width 26 height 10
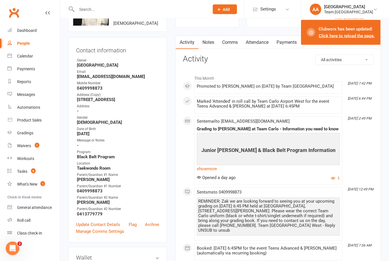
scroll to position [0, 0]
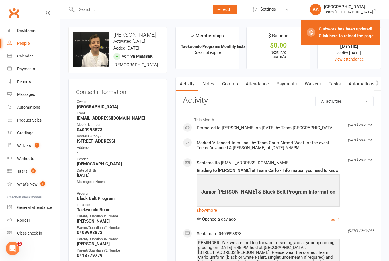
click at [25, 55] on div "Calendar" at bounding box center [25, 56] width 16 height 5
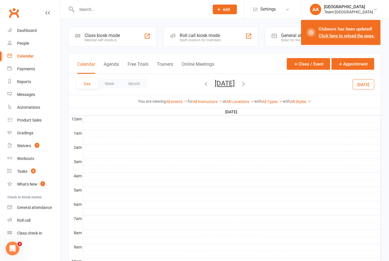
click at [230, 84] on button "[DATE]" at bounding box center [225, 83] width 20 height 8
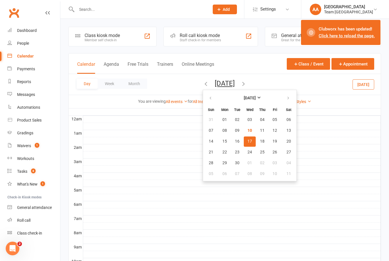
click at [247, 141] on span "17" at bounding box center [249, 141] width 5 height 5
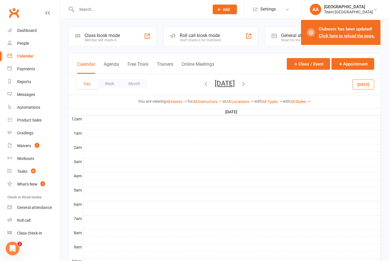
click at [29, 130] on link "Gradings" at bounding box center [33, 133] width 53 height 13
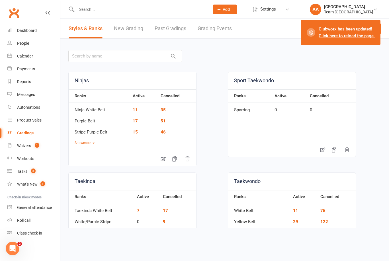
click at [217, 27] on link "Grading Events" at bounding box center [214, 29] width 34 height 20
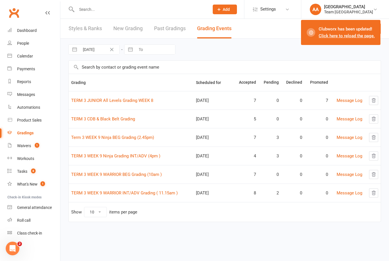
click at [113, 101] on link "TERM 3 JUNIOR All Levels Grading WEEK 8" at bounding box center [112, 100] width 82 height 5
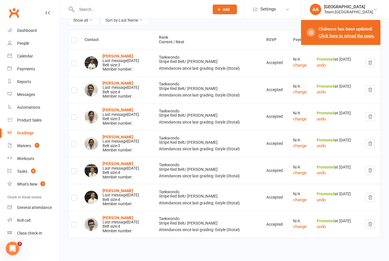
scroll to position [92, 0]
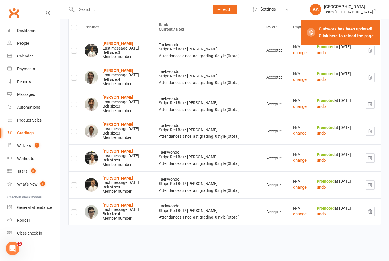
click at [117, 198] on td "Ben Williamson Last message Sep 09, 2025 Belt size: 4 Member number:" at bounding box center [119, 211] width 74 height 27
click at [119, 203] on strong "Ben Williamson" at bounding box center [117, 205] width 31 height 5
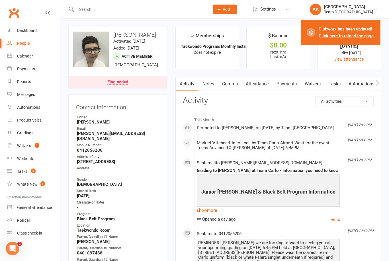
click at [29, 131] on div "Gradings" at bounding box center [25, 133] width 16 height 5
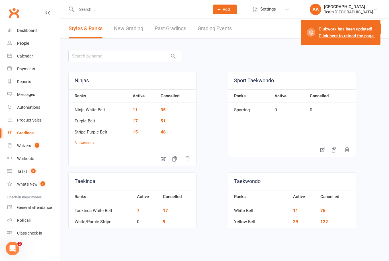
click at [215, 28] on link "Grading Events" at bounding box center [214, 29] width 34 height 20
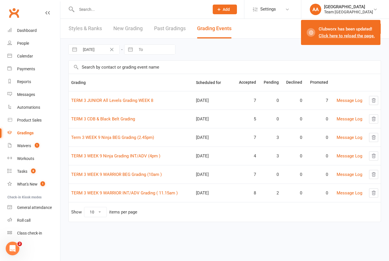
click at [29, 58] on div "Calendar" at bounding box center [25, 56] width 16 height 5
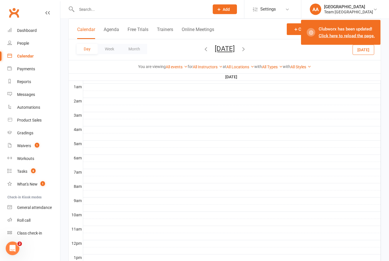
click at [234, 51] on button "[DATE]" at bounding box center [225, 49] width 20 height 8
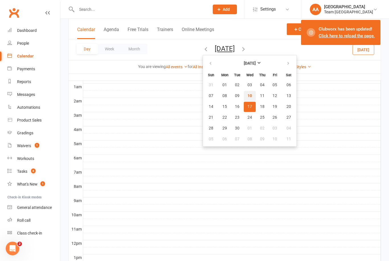
click at [247, 96] on span "10" at bounding box center [249, 96] width 5 height 5
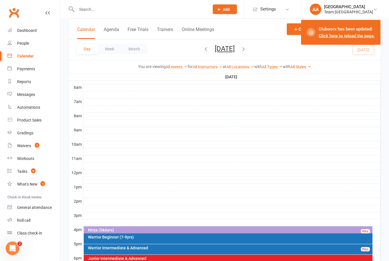
click at [234, 48] on button "Wednesday, Sep 10, 2025" at bounding box center [225, 49] width 20 height 8
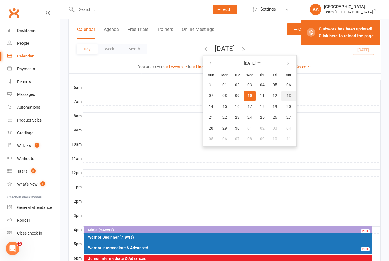
click at [281, 98] on button "13" at bounding box center [288, 96] width 15 height 10
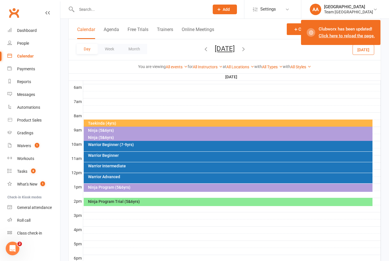
click at [173, 205] on div "Ninja Program Trial (5&6yrs)" at bounding box center [228, 202] width 289 height 8
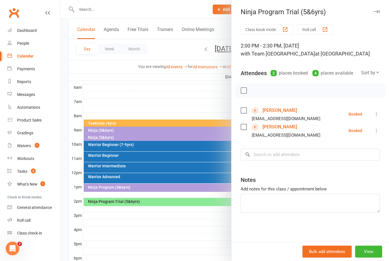
click at [127, 87] on div at bounding box center [224, 130] width 328 height 261
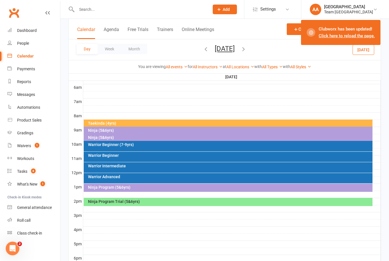
click at [228, 45] on button "Saturday, Sep 13, 2025" at bounding box center [225, 49] width 20 height 8
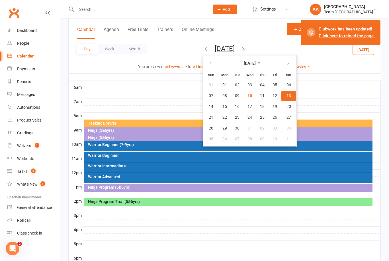
click at [281, 96] on button "13" at bounding box center [288, 96] width 15 height 10
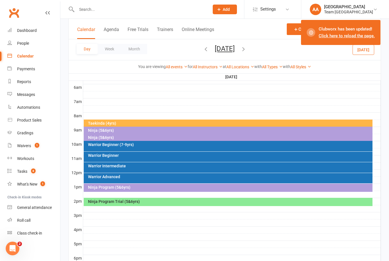
click at [190, 201] on div "Ninja Program Trial (5&6yrs)" at bounding box center [230, 201] width 284 height 4
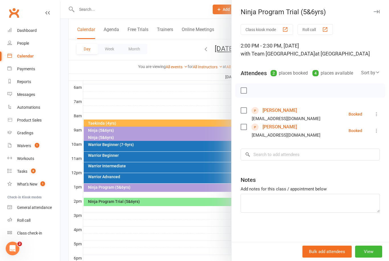
click at [189, 90] on div at bounding box center [224, 130] width 328 height 261
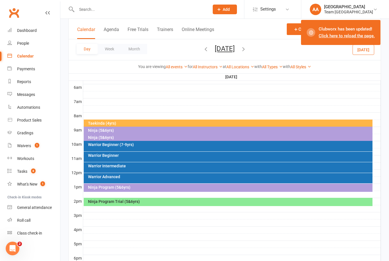
click at [233, 48] on button "Saturday, Sep 13, 2025" at bounding box center [225, 49] width 20 height 8
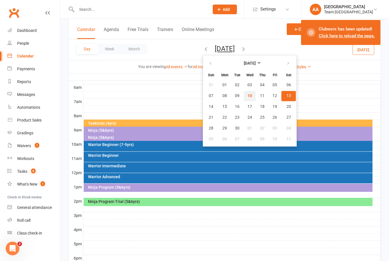
click at [247, 96] on span "10" at bounding box center [249, 96] width 5 height 5
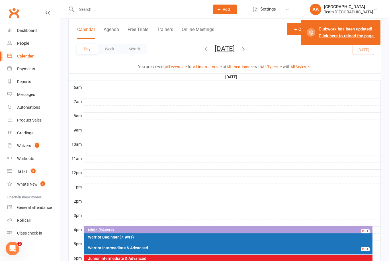
click at [234, 48] on button "Wednesday, Sep 10, 2025" at bounding box center [225, 49] width 20 height 8
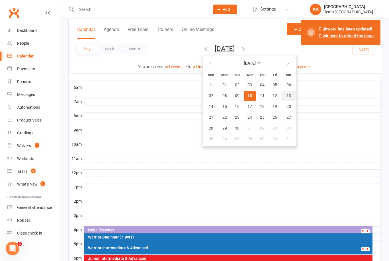
click at [286, 98] on span "13" at bounding box center [288, 96] width 5 height 5
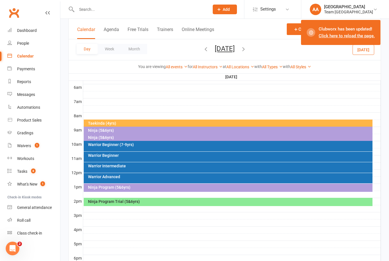
click at [185, 199] on div "Ninja Program Trial (5&6yrs)" at bounding box center [230, 201] width 284 height 4
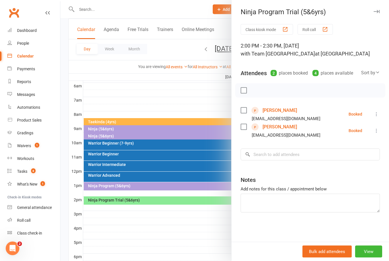
click at [220, 41] on div at bounding box center [224, 130] width 328 height 261
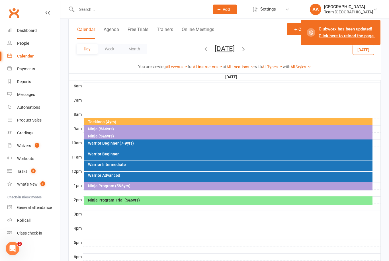
click at [222, 48] on button "Saturday, Sep 13, 2025" at bounding box center [225, 49] width 20 height 8
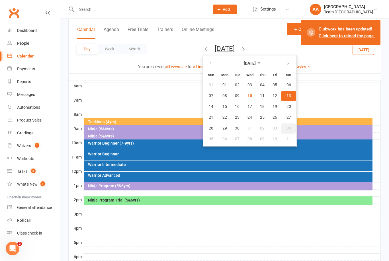
click at [286, 128] on span "04" at bounding box center [288, 128] width 5 height 5
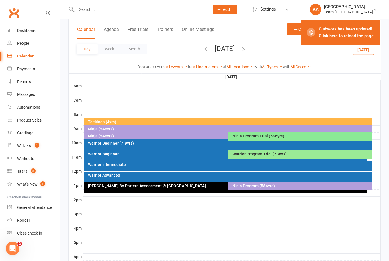
click at [261, 136] on div "Ninja Program Trial (5&6yrs)" at bounding box center [301, 136] width 139 height 4
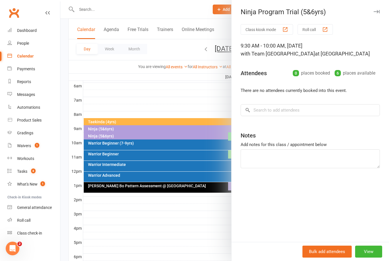
click at [187, 88] on div at bounding box center [224, 130] width 328 height 261
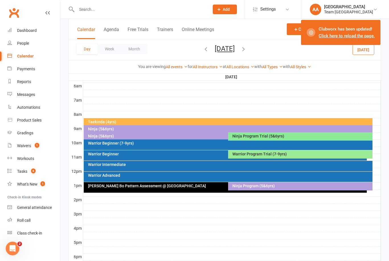
click at [265, 155] on div "Warrior Program Trial (7-9yrs)" at bounding box center [301, 154] width 139 height 4
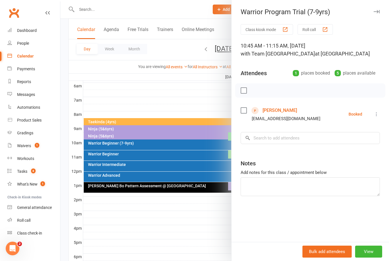
click at [155, 93] on div at bounding box center [224, 130] width 328 height 261
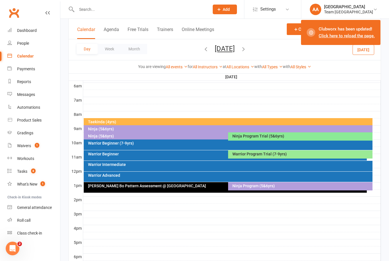
click at [234, 50] on button "Saturday, Oct 4, 2025" at bounding box center [225, 49] width 20 height 8
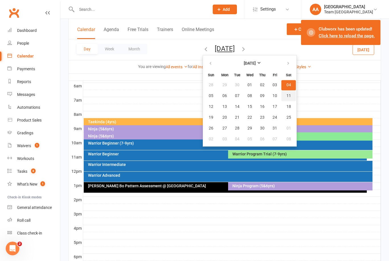
click at [286, 96] on span "11" at bounding box center [288, 96] width 5 height 5
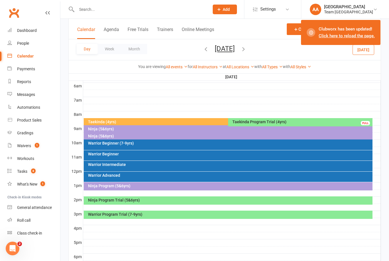
click at [254, 121] on div "Taekinda Program Trial (4yrs)" at bounding box center [301, 122] width 139 height 4
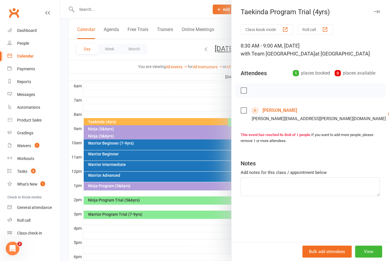
click at [165, 95] on div at bounding box center [224, 130] width 328 height 261
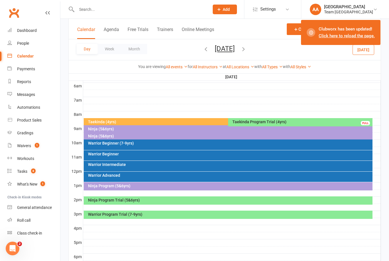
click at [128, 201] on div "Ninja Program Trial (5&6yrs)" at bounding box center [230, 200] width 284 height 4
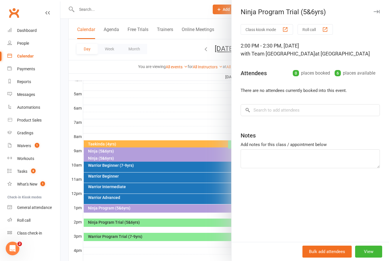
scroll to position [98, 0]
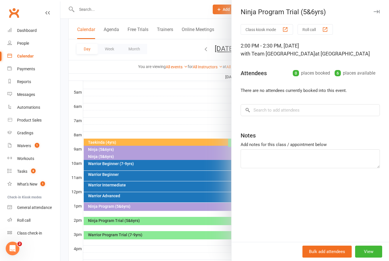
click at [139, 233] on div at bounding box center [224, 130] width 328 height 261
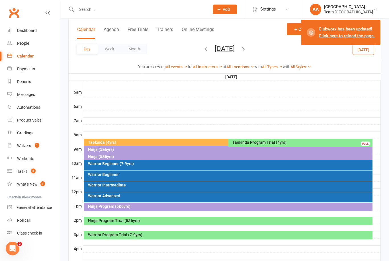
click at [128, 236] on div "Warrior Program Trial (7-9yrs)" at bounding box center [230, 235] width 284 height 4
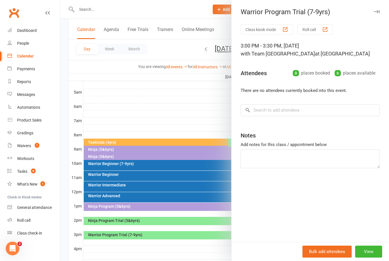
click at [166, 106] on div at bounding box center [224, 130] width 328 height 261
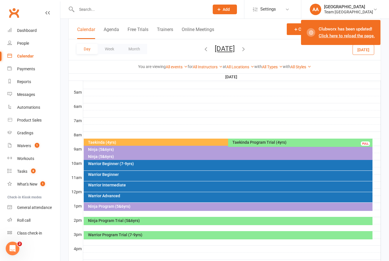
click at [226, 47] on button "Saturday, Oct 11, 2025" at bounding box center [225, 49] width 20 height 8
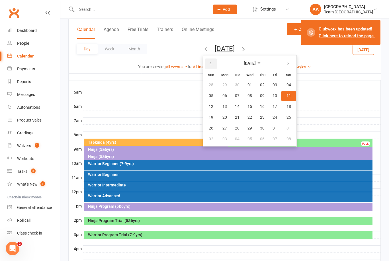
click at [205, 63] on button "button" at bounding box center [211, 63] width 12 height 10
click at [247, 96] on span "10" at bounding box center [249, 96] width 5 height 5
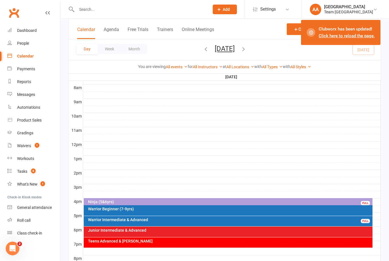
scroll to position [192, 0]
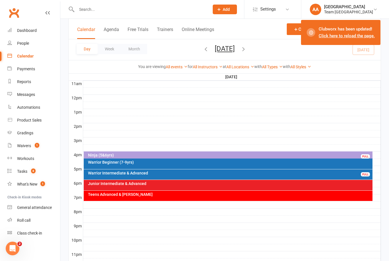
click at [234, 48] on button "Wednesday, Sep 10, 2025" at bounding box center [225, 49] width 20 height 8
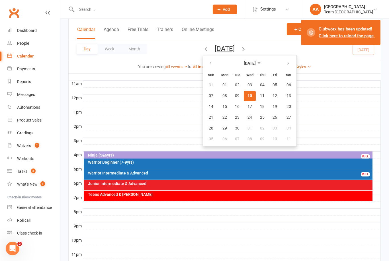
click at [286, 96] on span "13" at bounding box center [288, 96] width 5 height 5
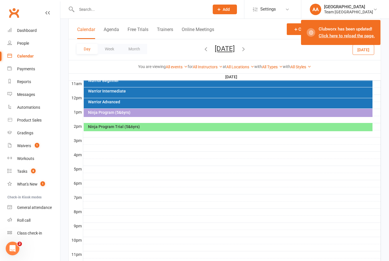
click at [183, 126] on div "Ninja Program Trial (5&6yrs)" at bounding box center [230, 127] width 284 height 4
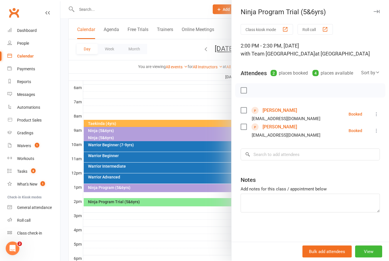
click at [178, 103] on div at bounding box center [224, 130] width 328 height 261
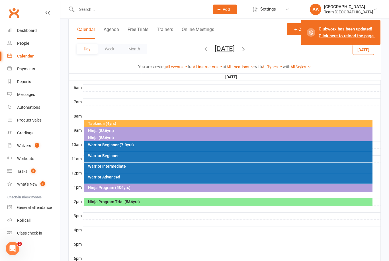
click at [228, 49] on button "Saturday, Sep 13, 2025" at bounding box center [225, 49] width 20 height 8
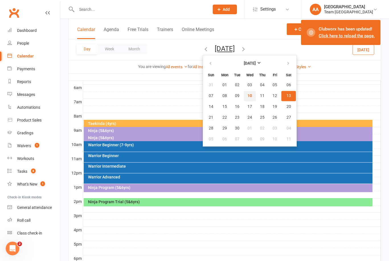
click at [247, 96] on span "10" at bounding box center [249, 96] width 5 height 5
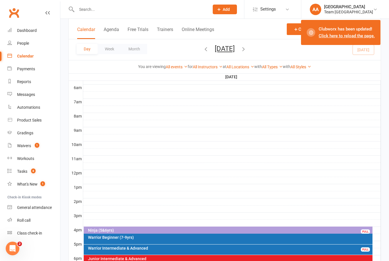
click at [230, 51] on button "Wednesday, Sep 10, 2025" at bounding box center [225, 49] width 20 height 8
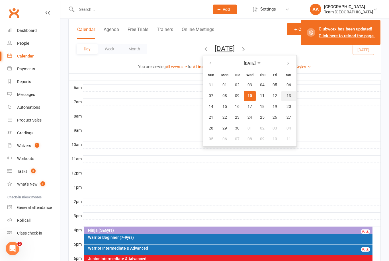
click at [286, 96] on span "13" at bounding box center [288, 96] width 5 height 5
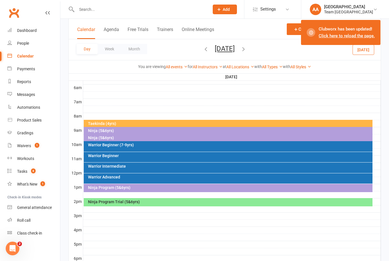
click at [159, 202] on div "Ninja Program Trial (5&6yrs)" at bounding box center [230, 202] width 284 height 4
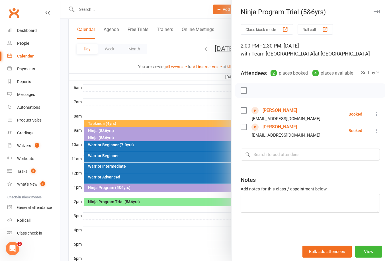
click at [190, 84] on div at bounding box center [224, 130] width 328 height 261
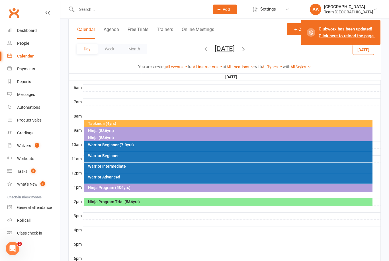
click at [219, 47] on button "Saturday, Sep 13, 2025" at bounding box center [225, 49] width 20 height 8
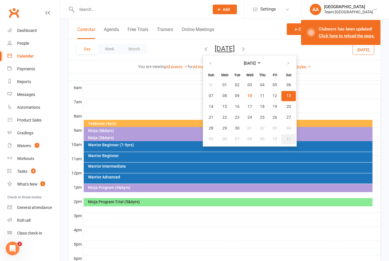
click at [286, 139] on span "11" at bounding box center [288, 139] width 5 height 5
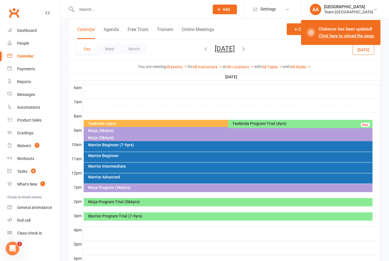
click at [258, 124] on div "Taekinda Program Trial (4yrs)" at bounding box center [301, 124] width 139 height 4
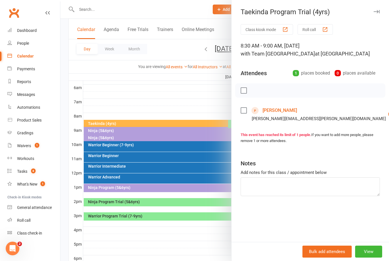
click at [178, 92] on div at bounding box center [224, 130] width 328 height 261
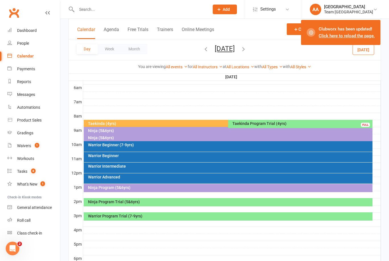
click at [171, 94] on div at bounding box center [231, 95] width 297 height 7
click at [140, 203] on div "Ninja Program Trial (5&6yrs)" at bounding box center [230, 202] width 284 height 4
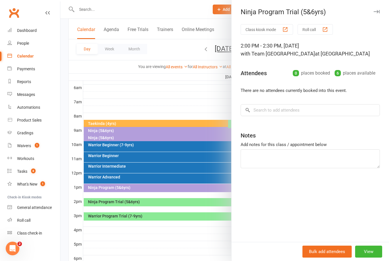
click at [136, 95] on div at bounding box center [224, 130] width 328 height 261
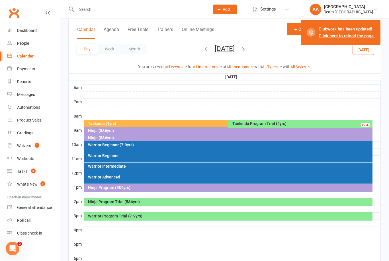
click at [138, 219] on div "Warrior Program Trial (7-9yrs)" at bounding box center [228, 216] width 289 height 8
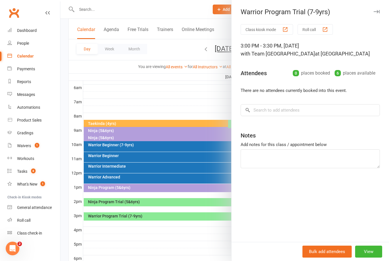
click at [147, 94] on div at bounding box center [224, 130] width 328 height 261
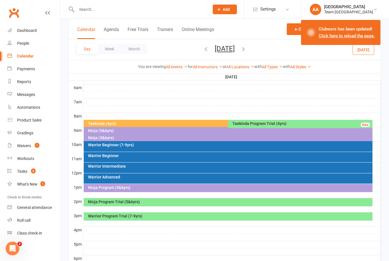
click at [234, 47] on button "Saturday, Oct 11, 2025" at bounding box center [225, 49] width 20 height 8
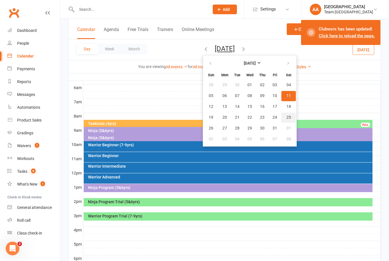
click at [286, 118] on span "25" at bounding box center [288, 117] width 5 height 5
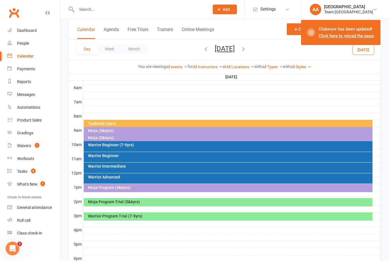
click at [141, 201] on div "Ninja Program Trial (5&6yrs)" at bounding box center [230, 202] width 284 height 4
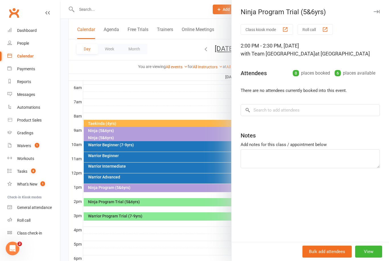
click at [172, 93] on div at bounding box center [224, 130] width 328 height 261
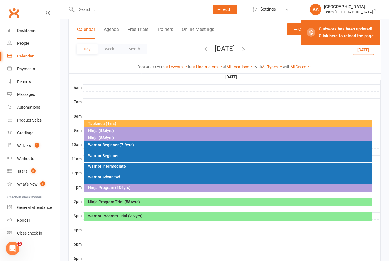
click at [160, 217] on div "Warrior Program Trial (7-9yrs)" at bounding box center [230, 216] width 284 height 4
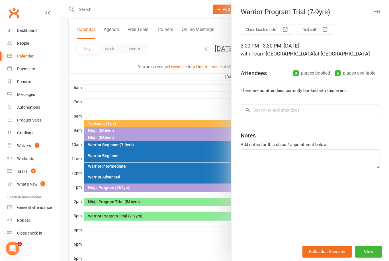
click at [218, 47] on div at bounding box center [224, 130] width 328 height 261
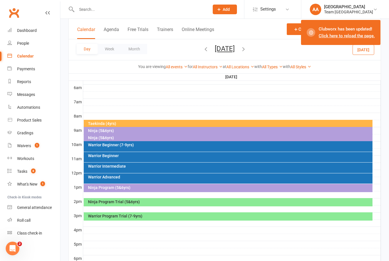
click at [117, 214] on div "Warrior Program Trial (7-9yrs)" at bounding box center [230, 216] width 284 height 4
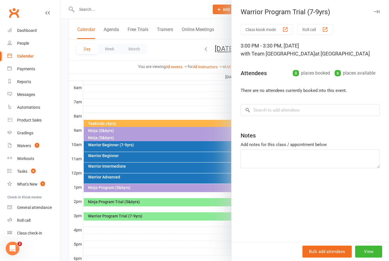
click at [148, 84] on div at bounding box center [224, 130] width 328 height 261
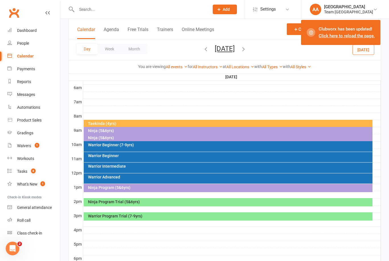
click at [234, 48] on button "Saturday, Oct 25, 2025" at bounding box center [225, 49] width 20 height 8
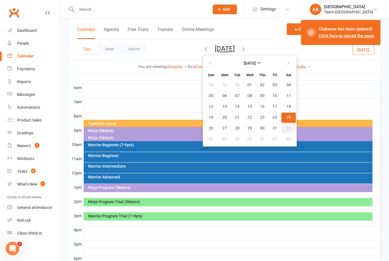
click at [286, 129] on span "01" at bounding box center [288, 128] width 5 height 5
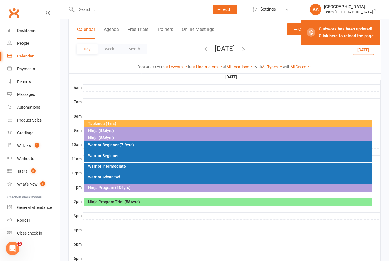
click at [153, 206] on div "Ninja Program Trial (5&6yrs)" at bounding box center [228, 202] width 289 height 8
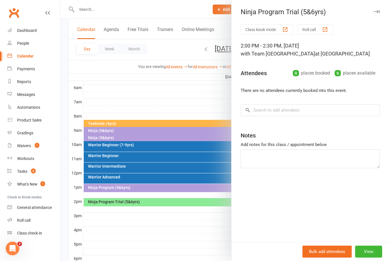
click at [164, 83] on div at bounding box center [224, 130] width 328 height 261
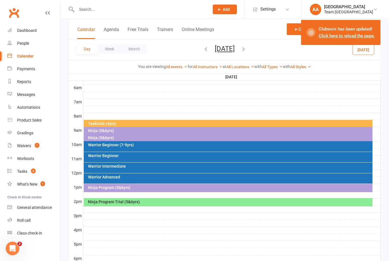
click at [234, 52] on button "Saturday, Nov 1, 2025" at bounding box center [225, 49] width 20 height 8
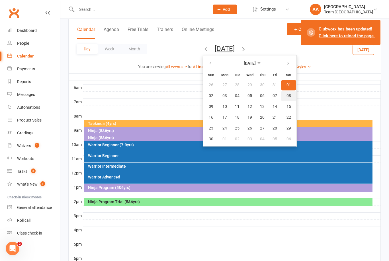
click at [286, 96] on span "08" at bounding box center [288, 96] width 5 height 5
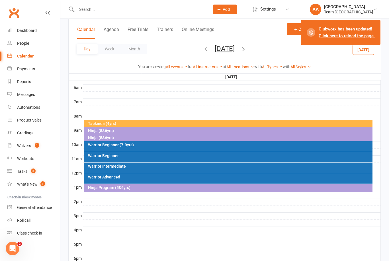
click at [229, 47] on button "Saturday, Nov 8, 2025" at bounding box center [225, 49] width 20 height 8
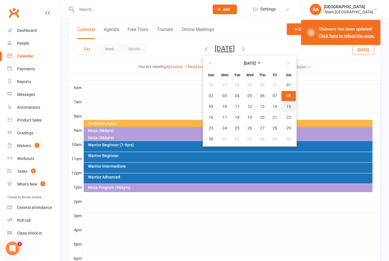
click at [286, 108] on span "15" at bounding box center [288, 106] width 5 height 5
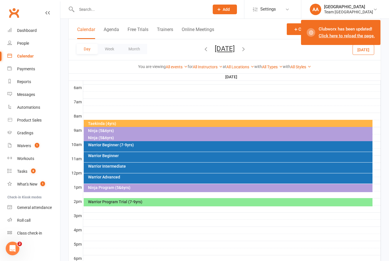
click at [159, 202] on div "Warrior Program Trial (7-9yrs)" at bounding box center [230, 202] width 284 height 4
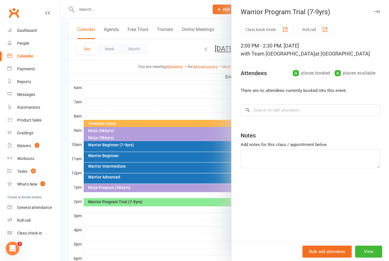
click at [172, 78] on div at bounding box center [224, 130] width 328 height 261
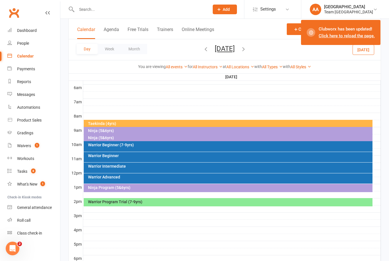
click at [234, 50] on button "Saturday, Nov 15, 2025" at bounding box center [225, 49] width 20 height 8
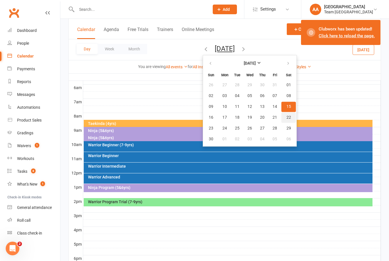
click at [286, 119] on span "22" at bounding box center [288, 117] width 5 height 5
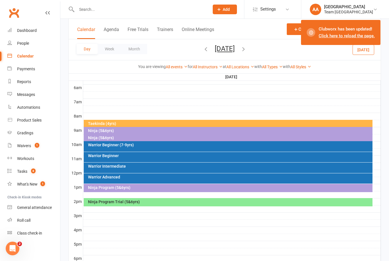
click at [153, 204] on div "Ninja Program Trial (5&6yrs)" at bounding box center [228, 202] width 289 height 8
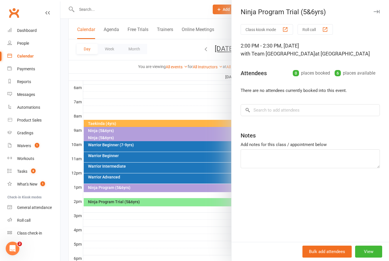
click at [179, 85] on div at bounding box center [224, 130] width 328 height 261
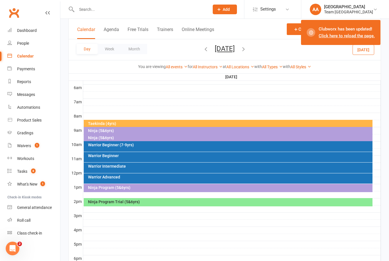
click at [234, 47] on button "Saturday, Nov 22, 2025" at bounding box center [225, 49] width 20 height 8
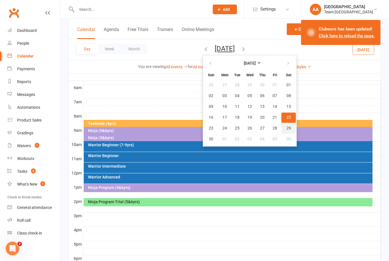
click at [286, 127] on span "29" at bounding box center [288, 128] width 5 height 5
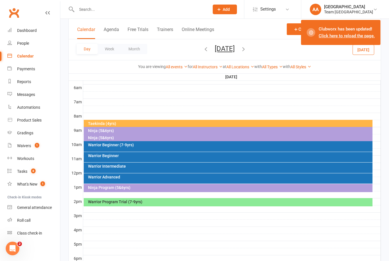
click at [234, 48] on button "Saturday, Nov 29, 2025" at bounding box center [225, 49] width 20 height 8
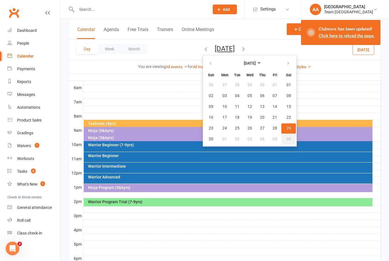
click at [281, 143] on button "06" at bounding box center [288, 139] width 15 height 10
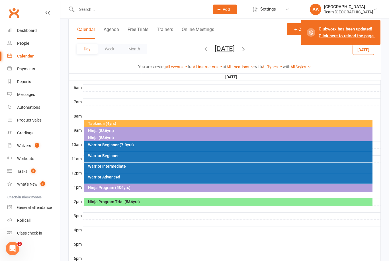
click at [122, 200] on div "Ninja Program Trial (5&6yrs)" at bounding box center [230, 202] width 284 height 4
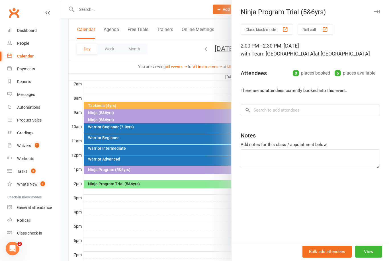
scroll to position [135, 0]
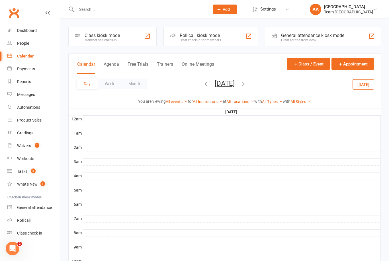
click at [30, 135] on div "Gradings" at bounding box center [25, 133] width 16 height 5
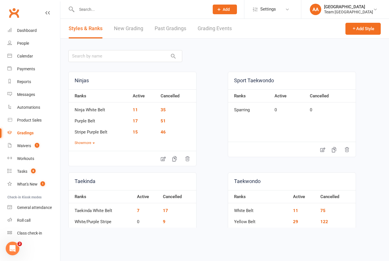
click at [214, 29] on link "Grading Events" at bounding box center [214, 29] width 34 height 20
